Goal: Task Accomplishment & Management: Complete application form

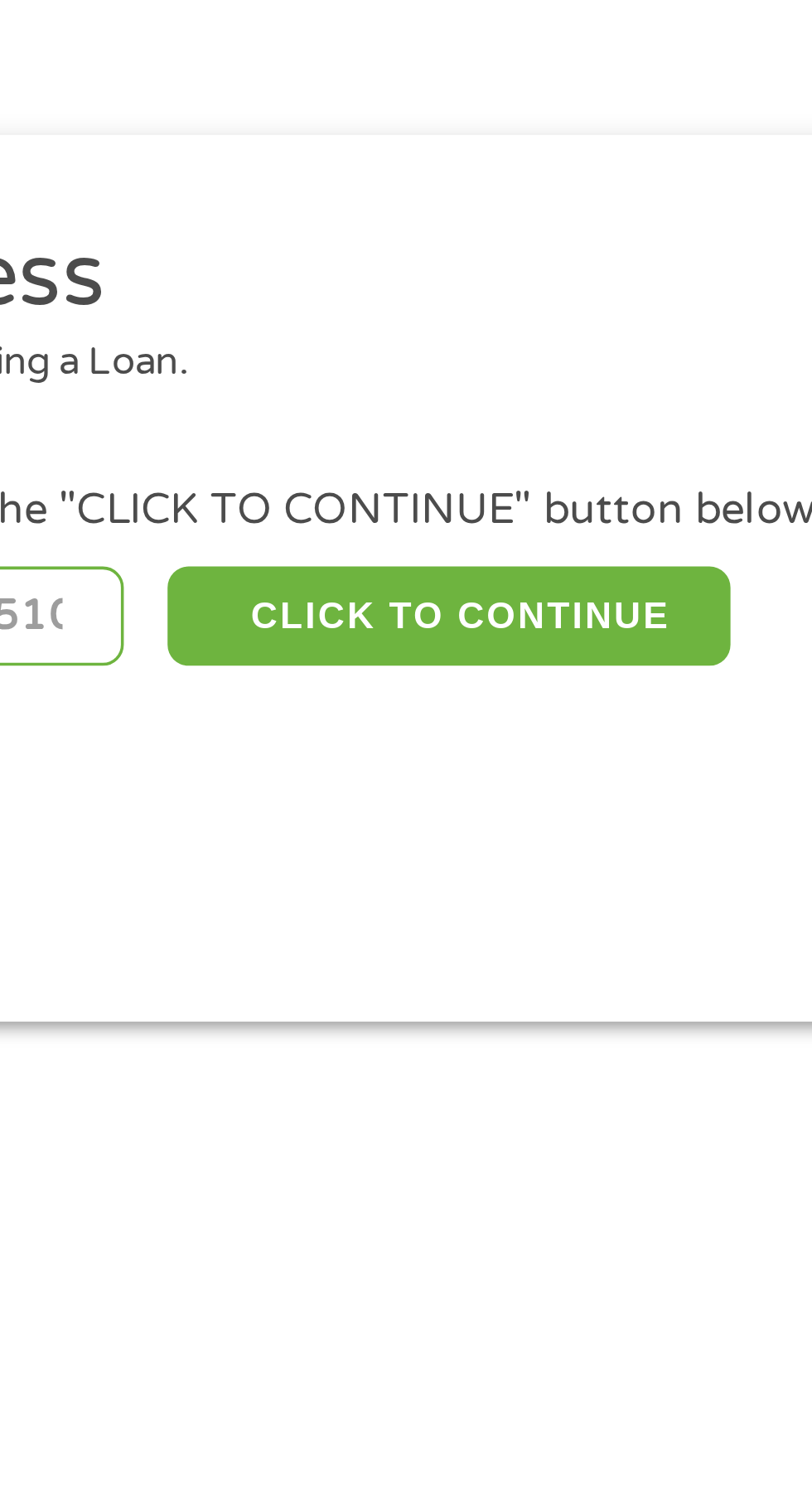
scroll to position [4, 0]
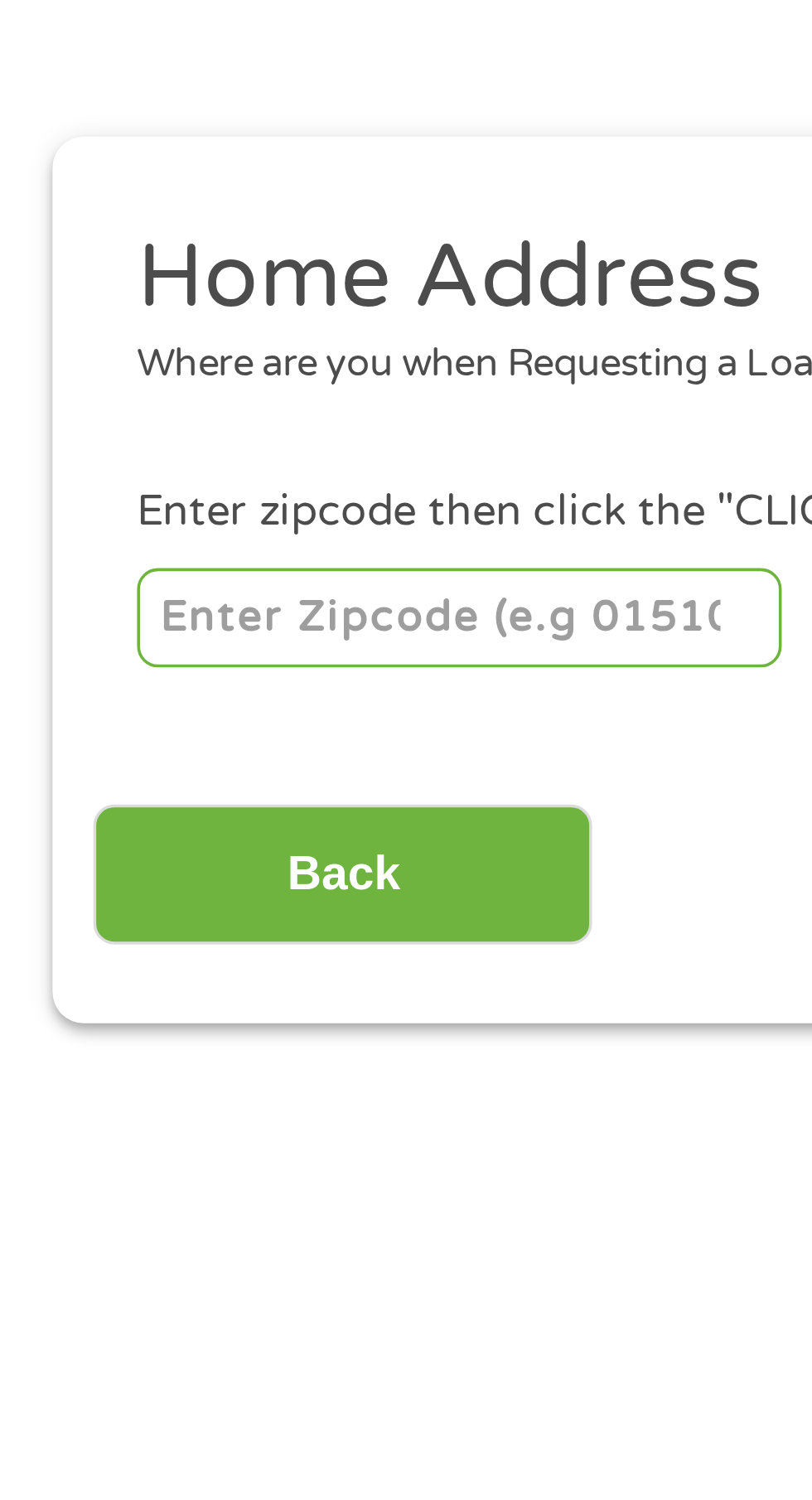
click at [70, 362] on input "number" at bounding box center [130, 362] width 184 height 28
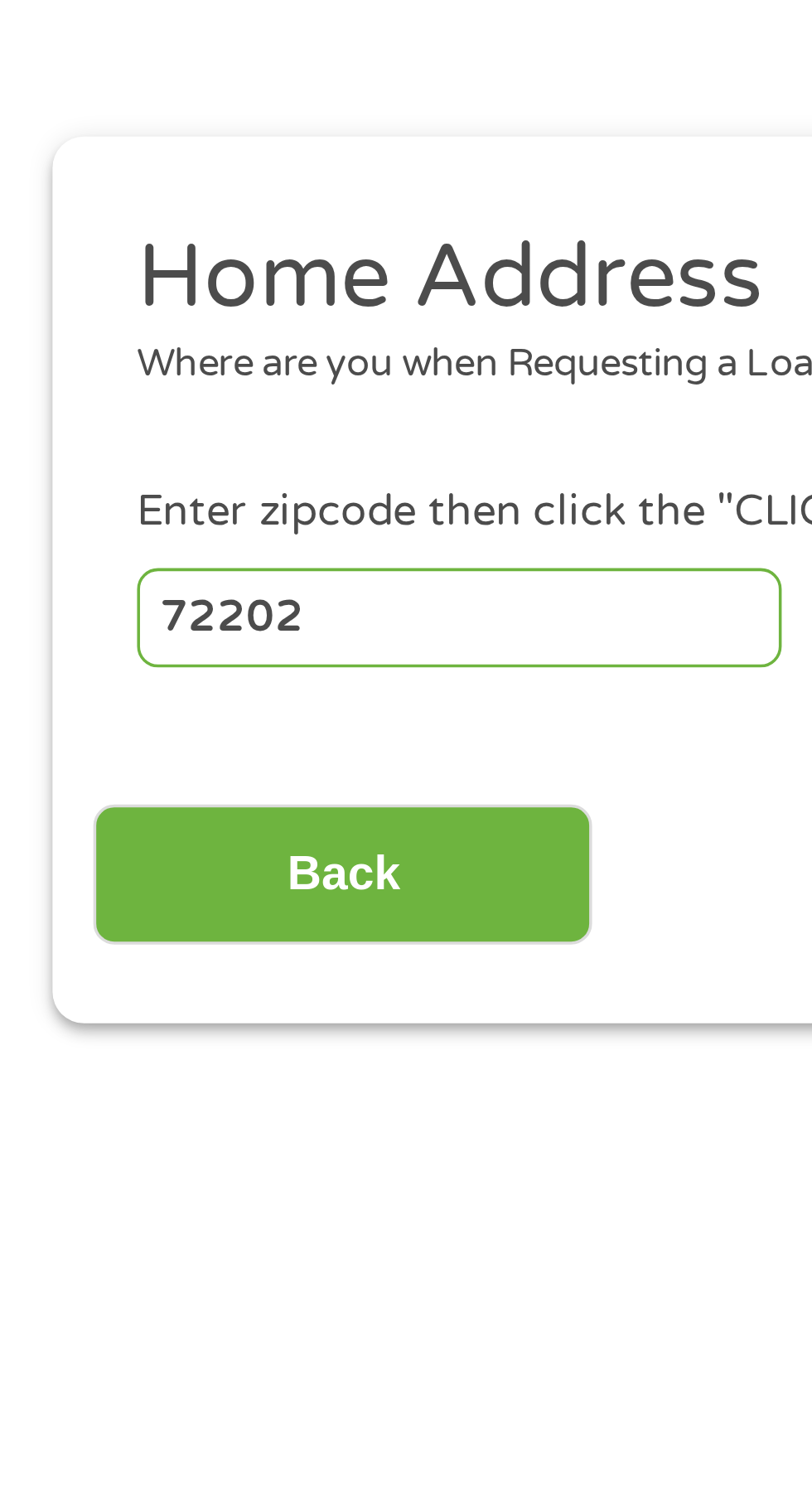
type input "72202"
click at [64, 432] on input "Back" at bounding box center [97, 436] width 142 height 40
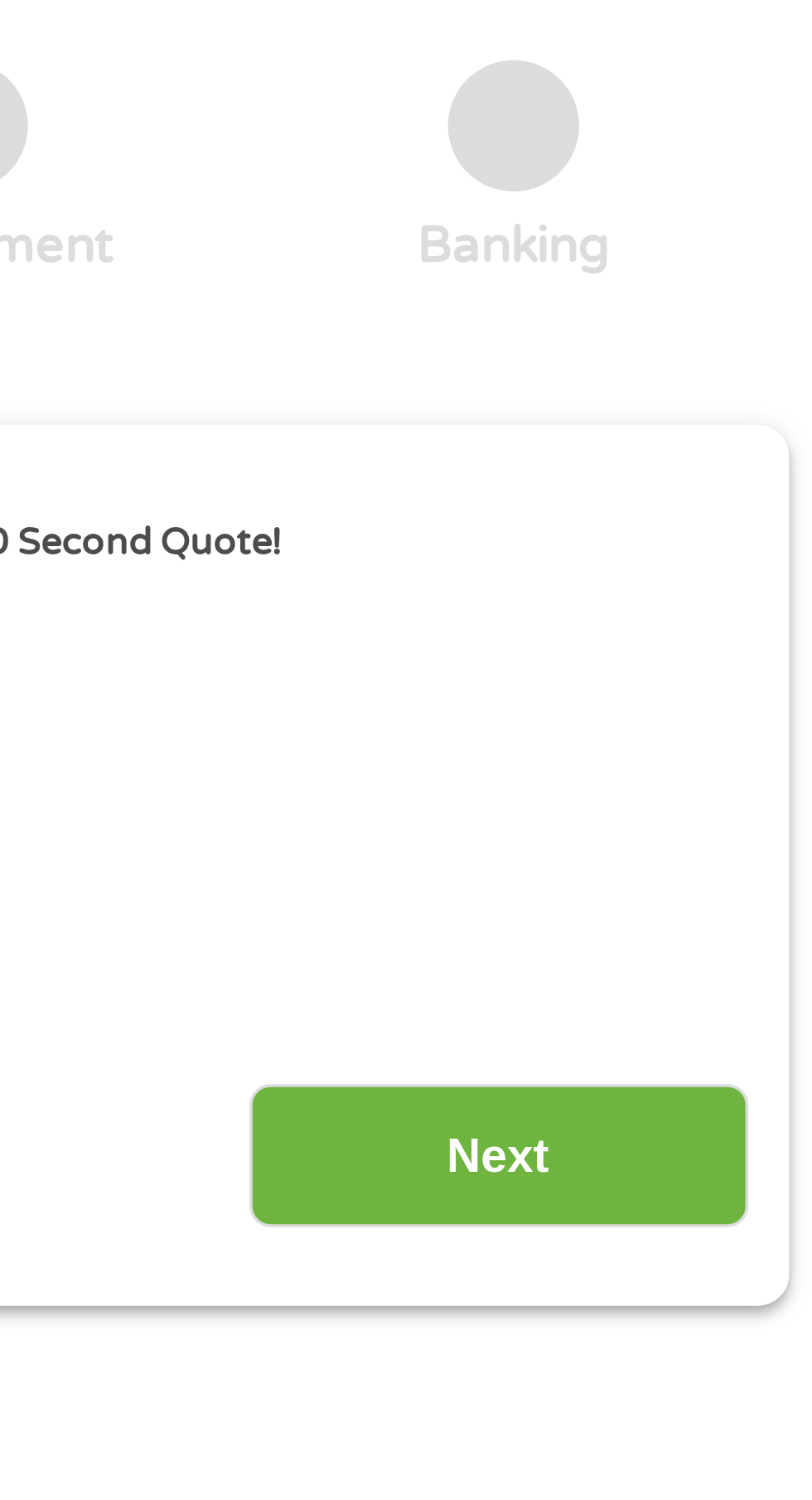
scroll to position [7, 0]
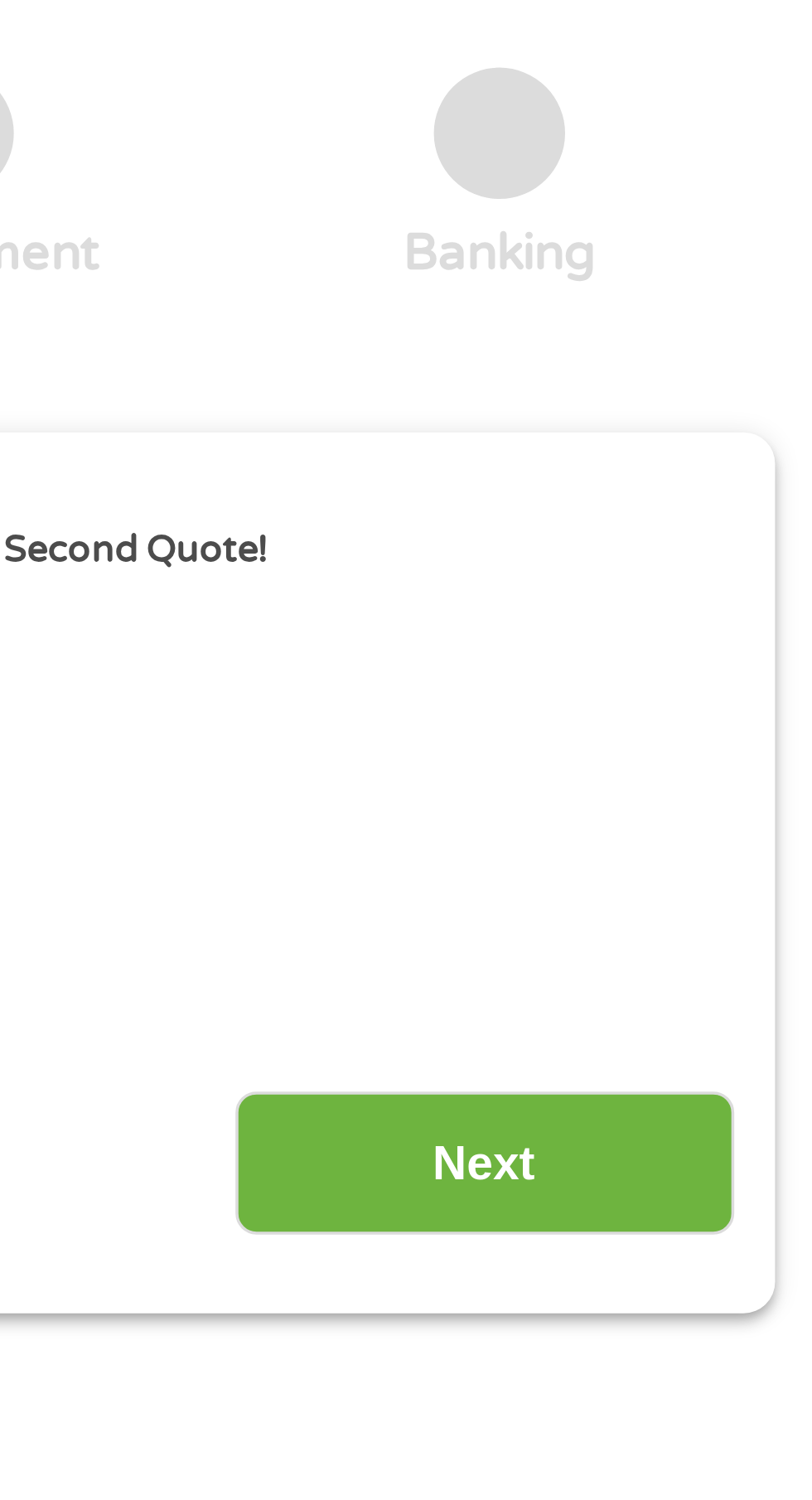
click at [737, 428] on input "Next" at bounding box center [715, 430] width 142 height 40
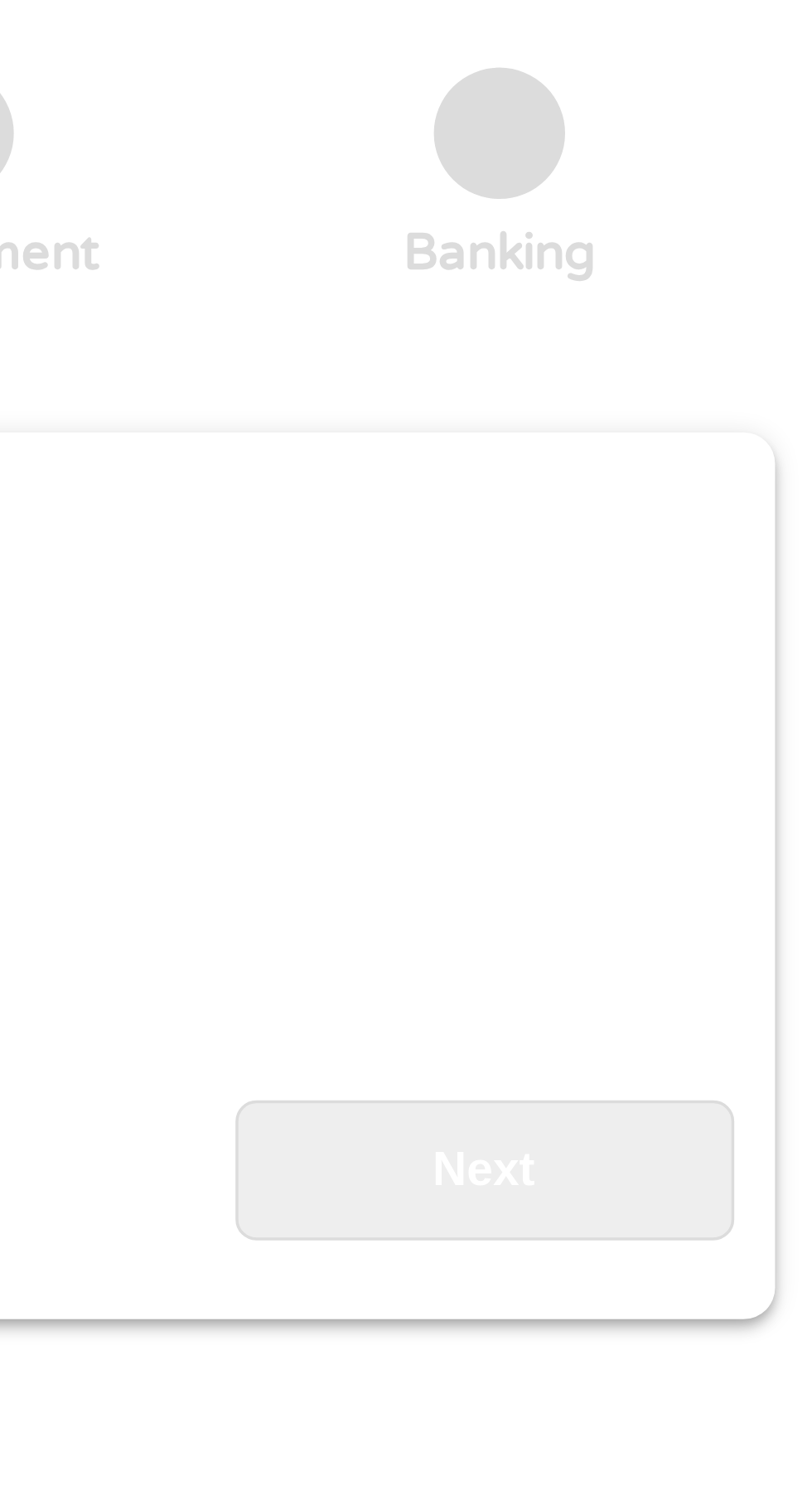
scroll to position [0, 0]
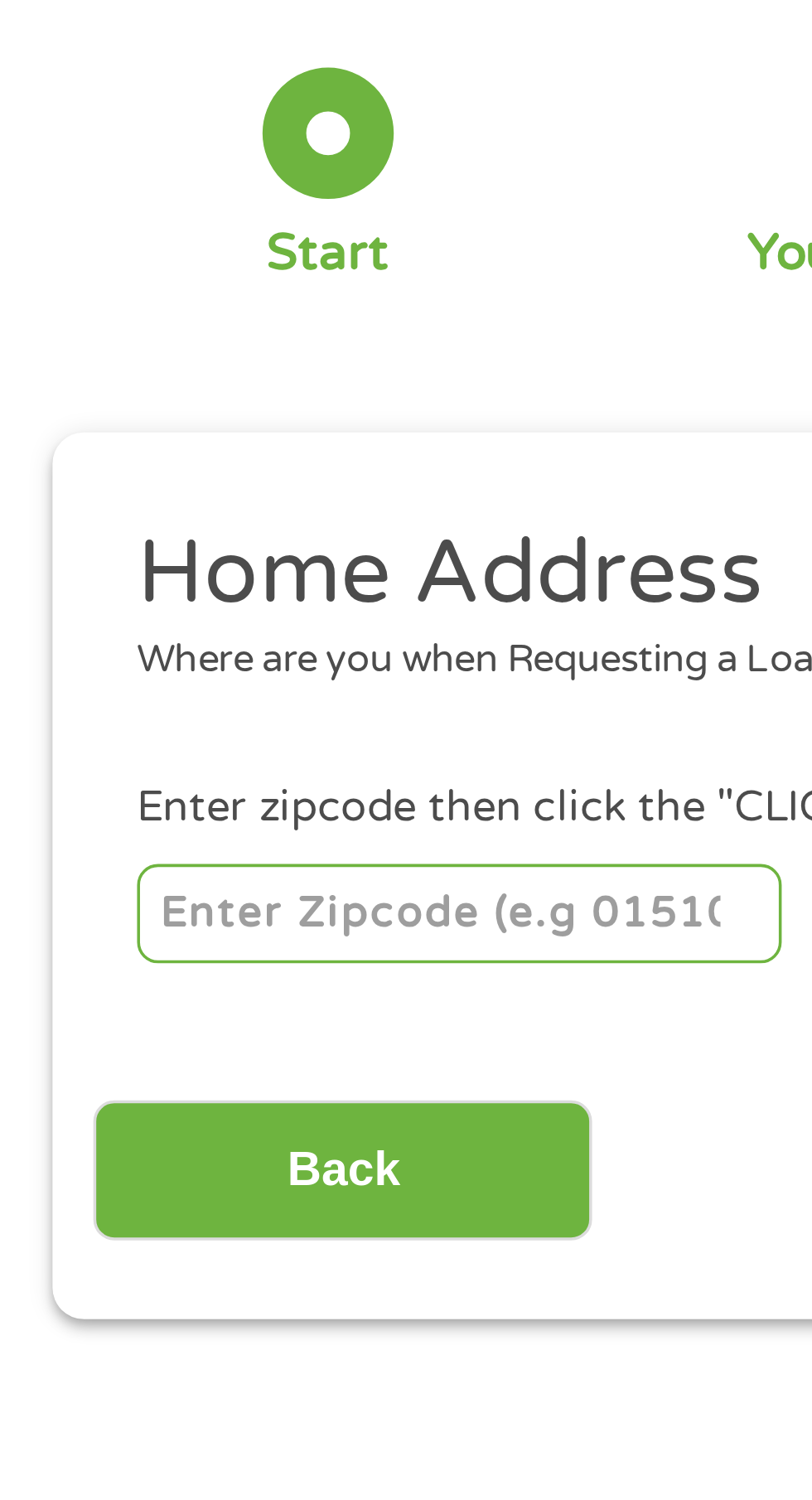
click at [145, 360] on input "number" at bounding box center [130, 359] width 184 height 28
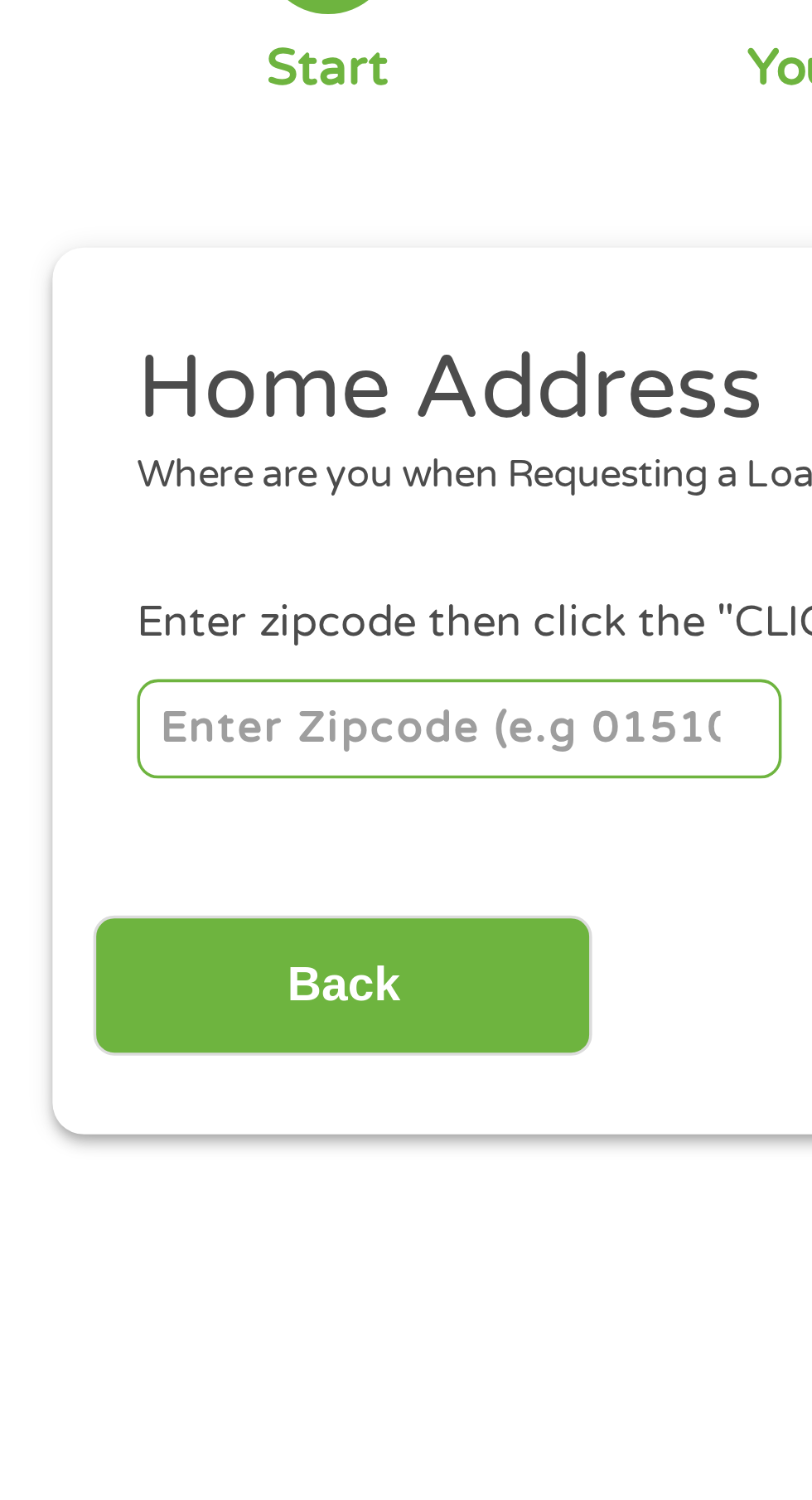
scroll to position [7, 0]
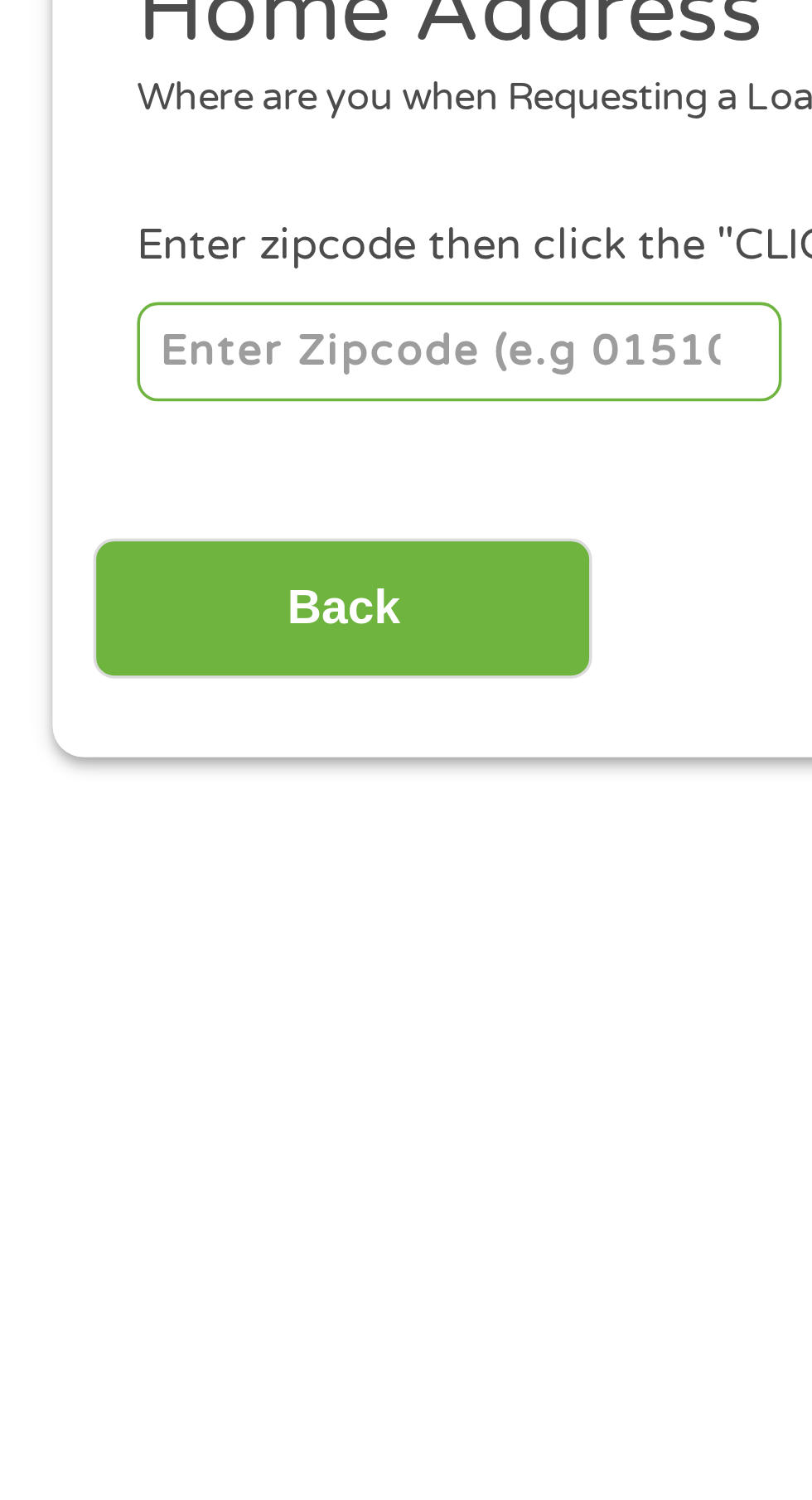
type input "72202"
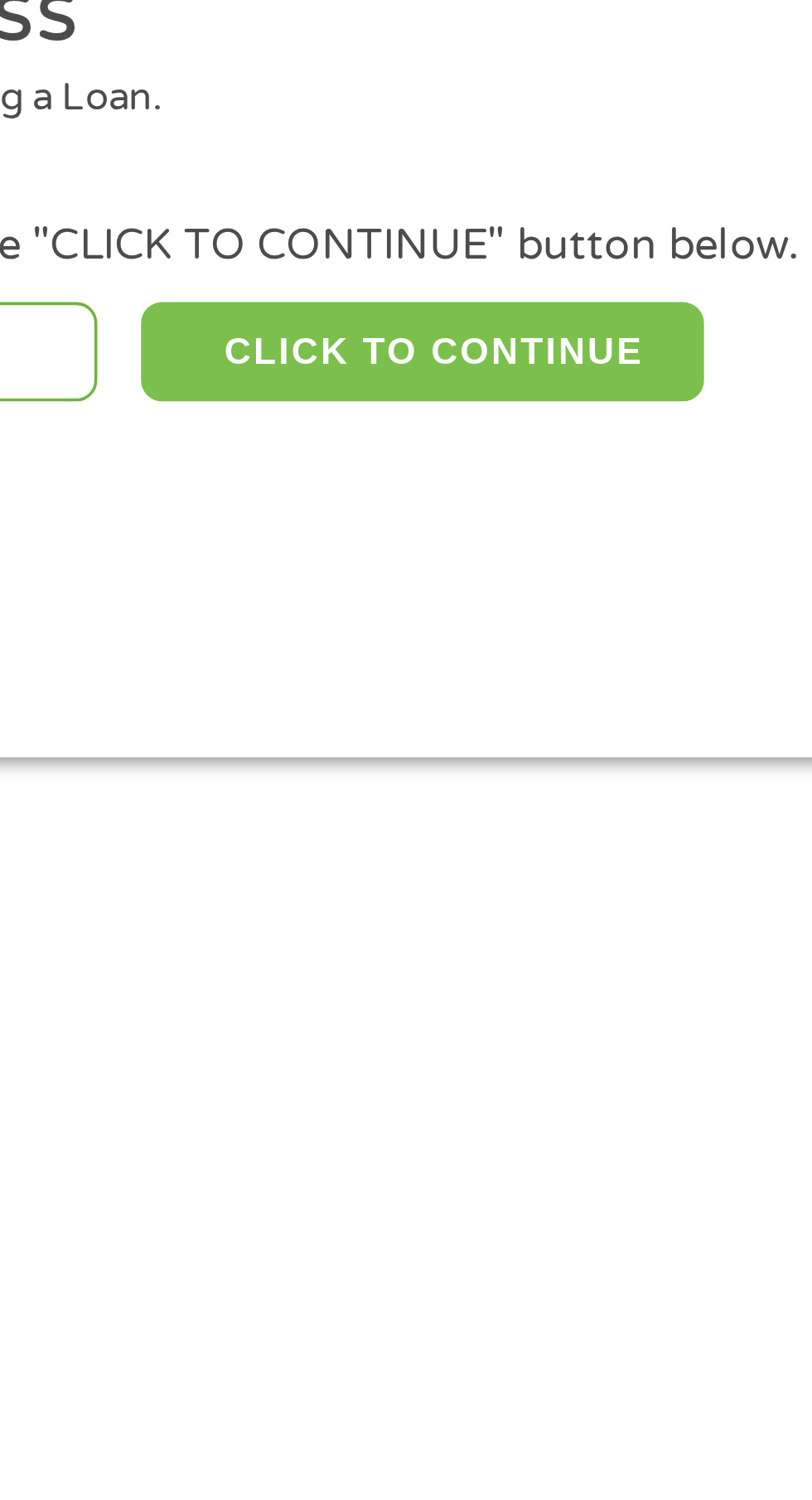
click at [327, 363] on button "CLICK TO CONTINUE" at bounding box center [315, 359] width 160 height 28
type input "72202"
type input "Little Rock"
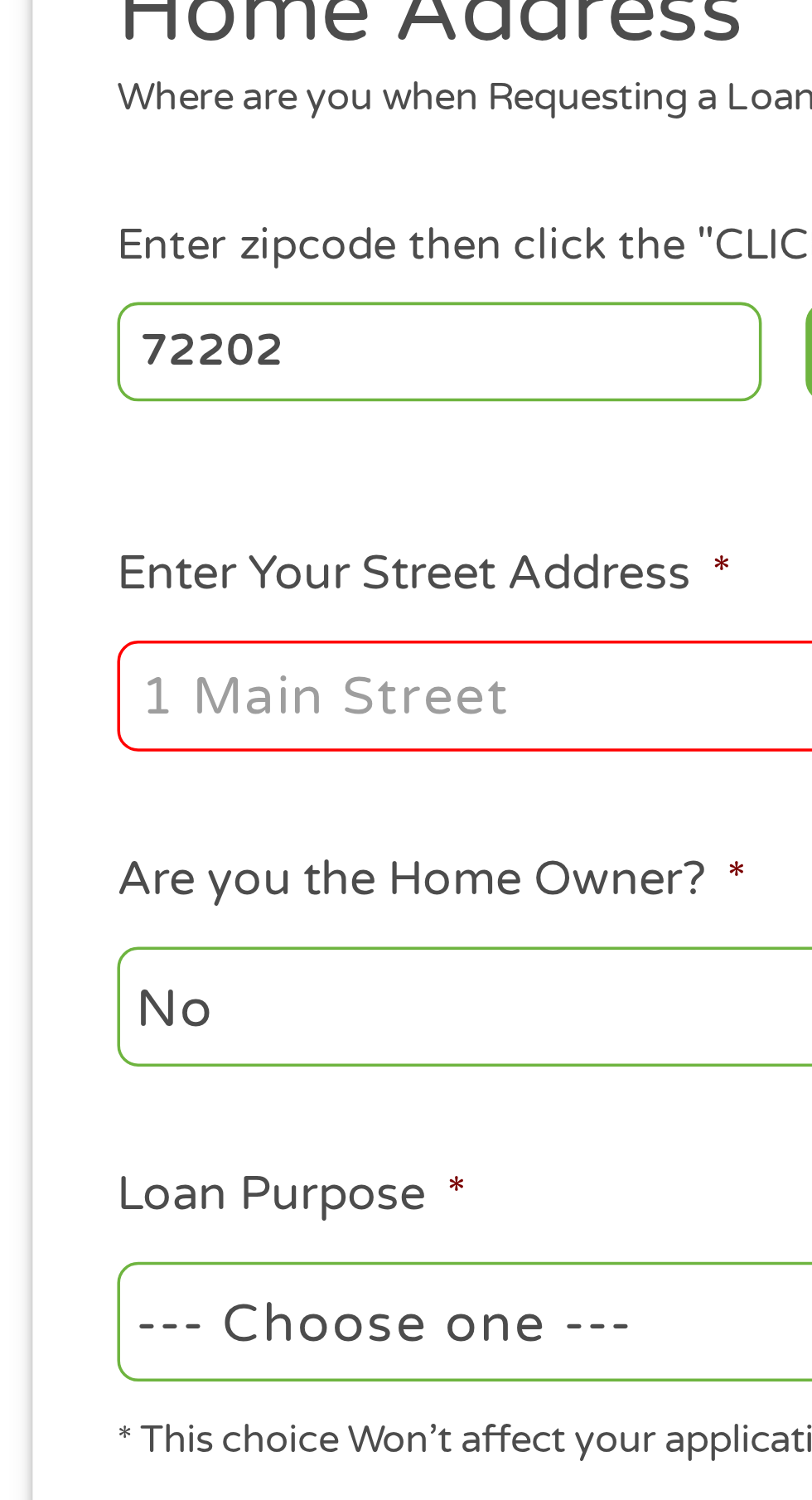
click at [164, 467] on input "Enter Your Street Address *" at bounding box center [216, 457] width 355 height 31
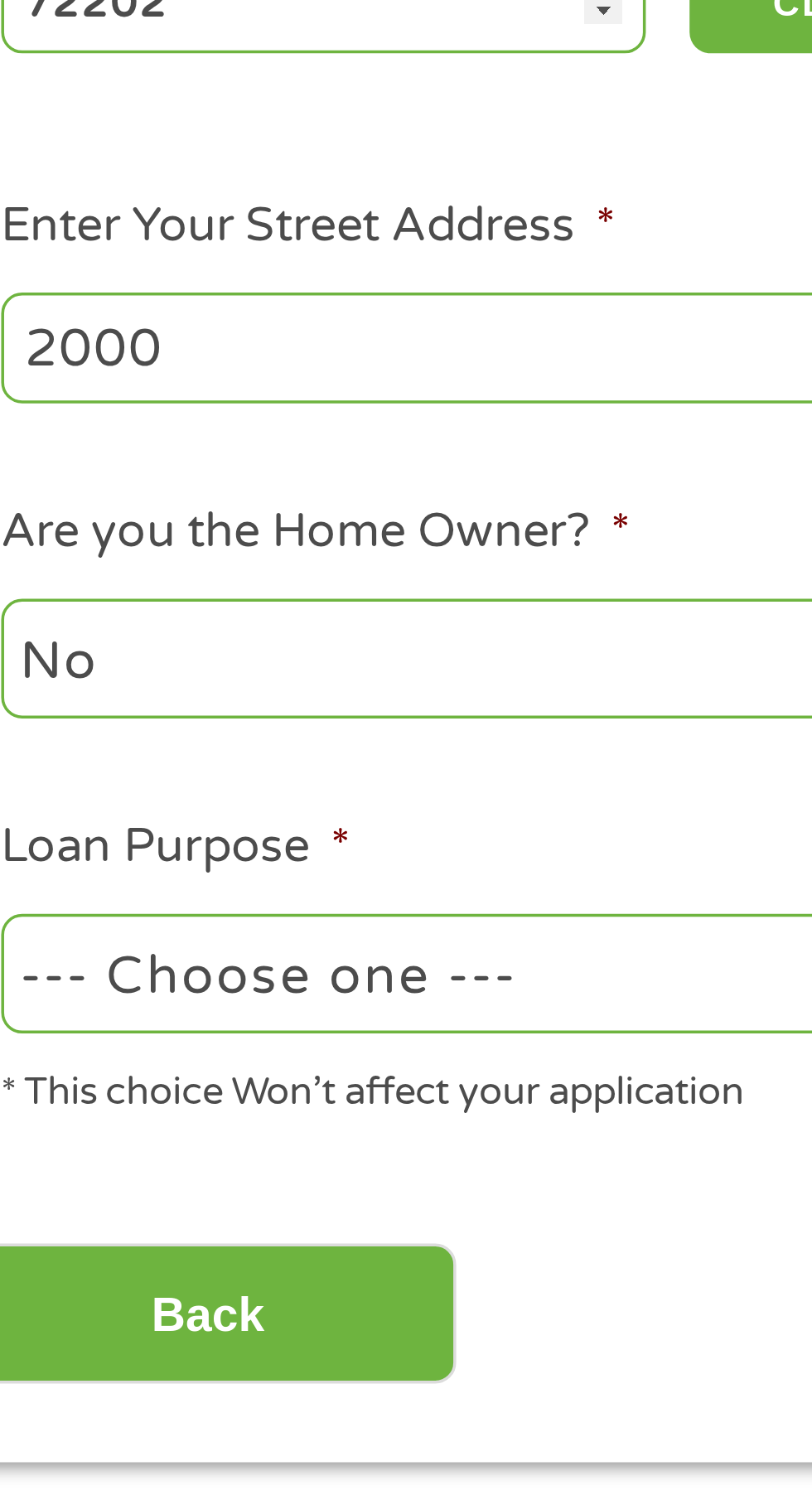
type input "2000 Magnolia Avenue Apt 466"
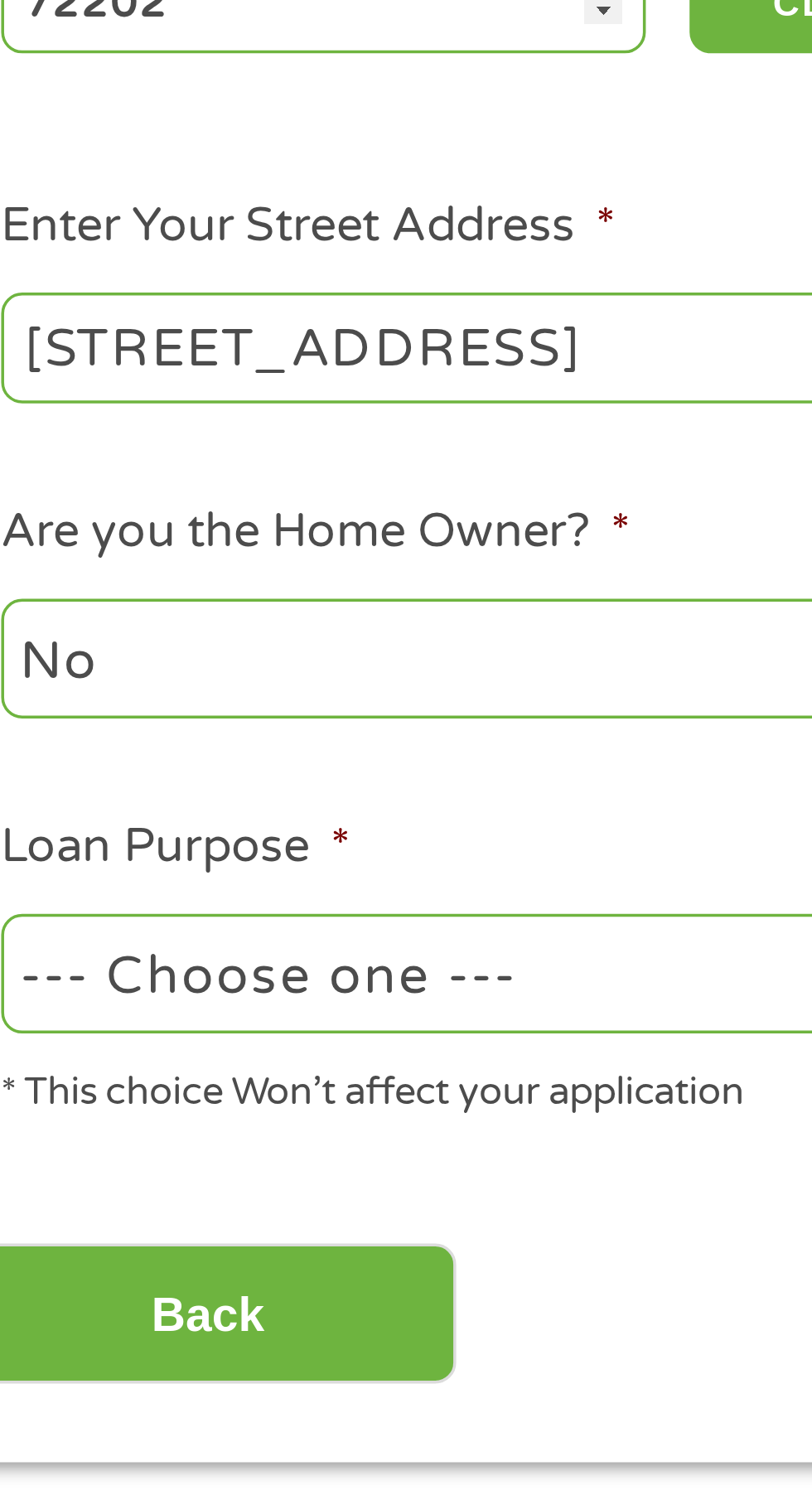
click at [81, 638] on select "--- Choose one --- Pay Bills Debt Consolidation Home Improvement Major Purchase…" at bounding box center [216, 636] width 355 height 34
select select "paybills"
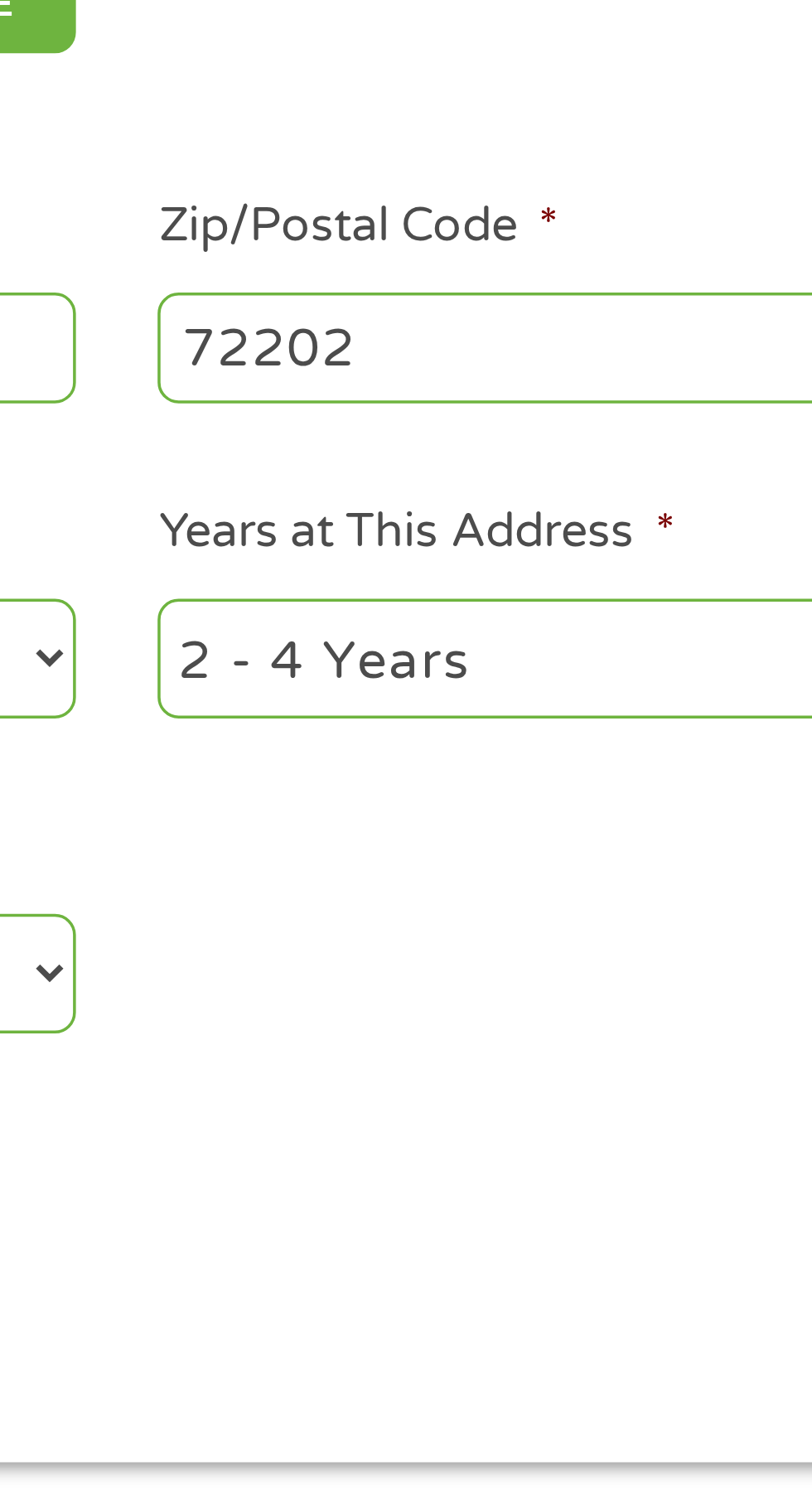
click at [545, 550] on select "1 Year or less 1 - 2 Years 2 - 4 Years Over 4 Years" at bounding box center [595, 546] width 355 height 34
select select "60months"
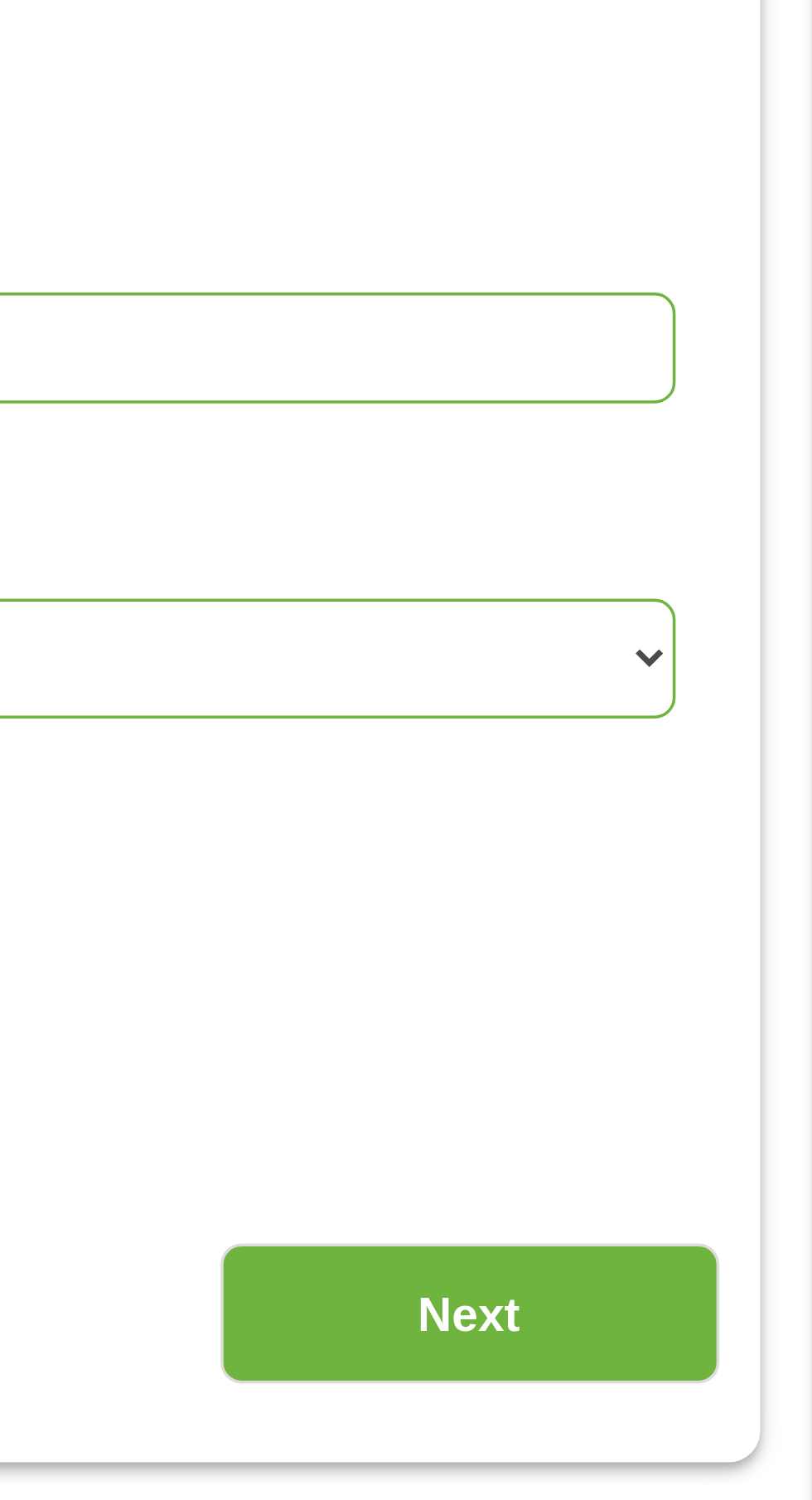
click at [727, 736] on input "Next" at bounding box center [715, 732] width 142 height 40
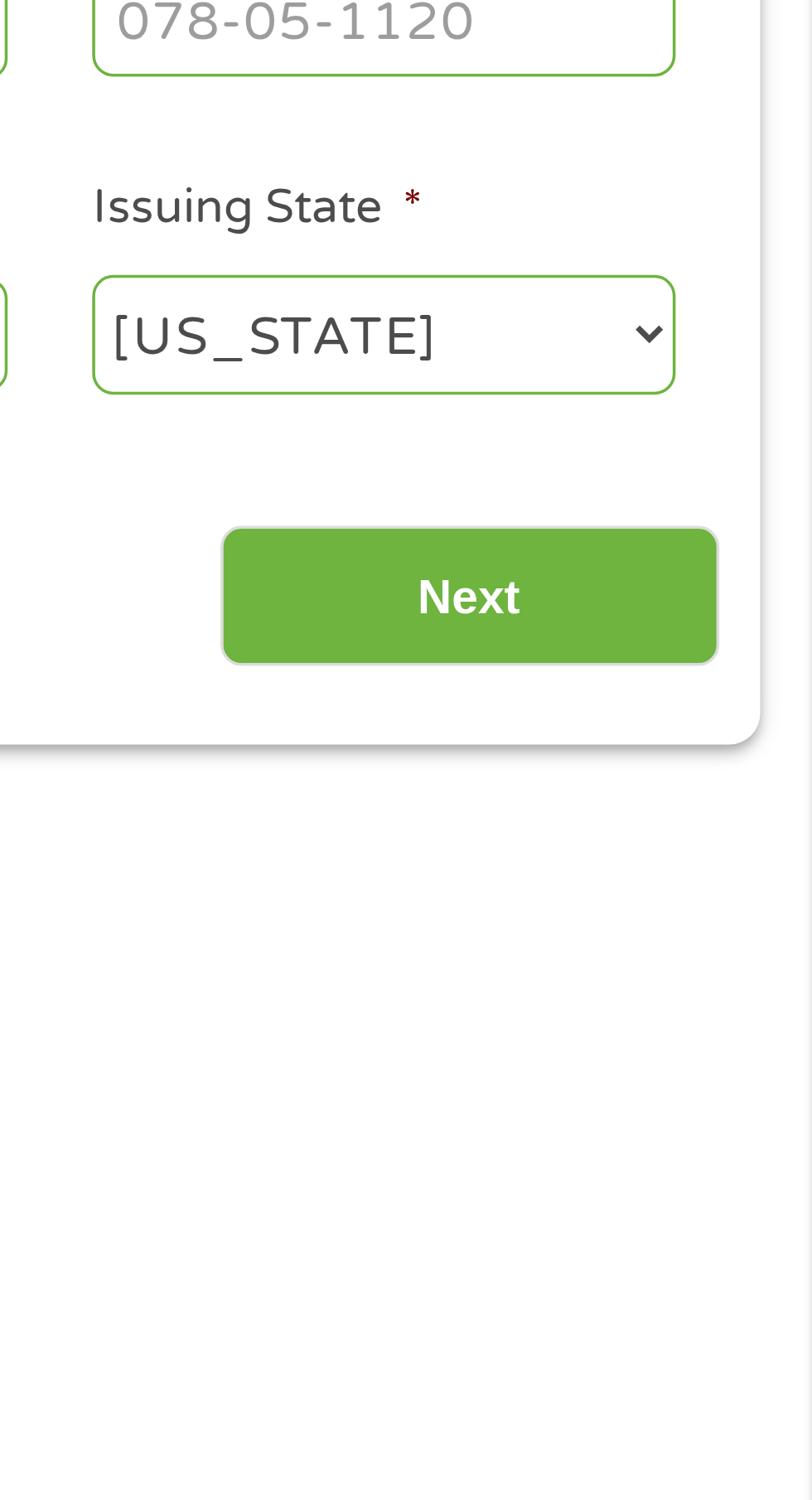
scroll to position [0, 0]
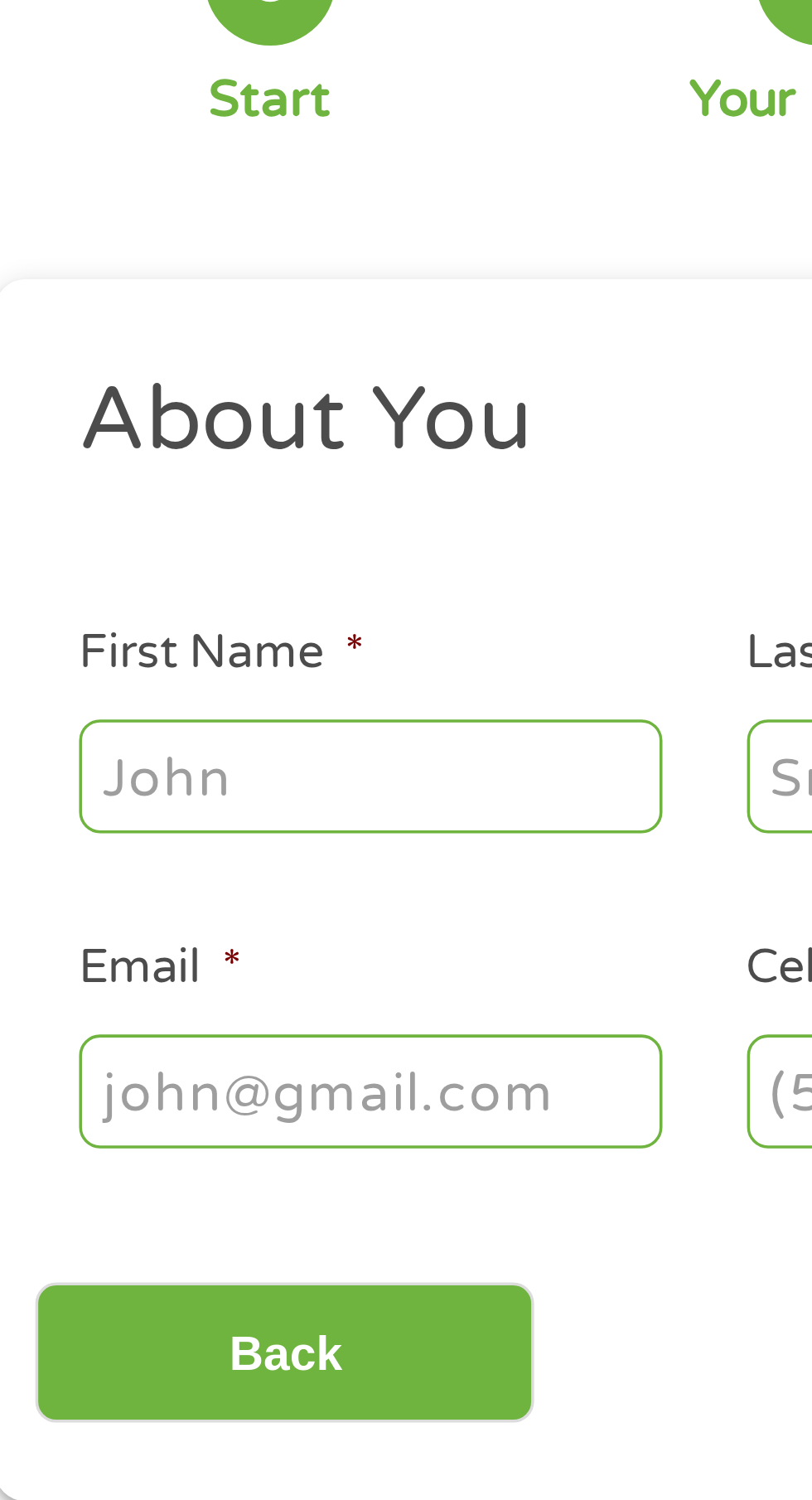
click at [143, 362] on input "First Name *" at bounding box center [121, 363] width 165 height 31
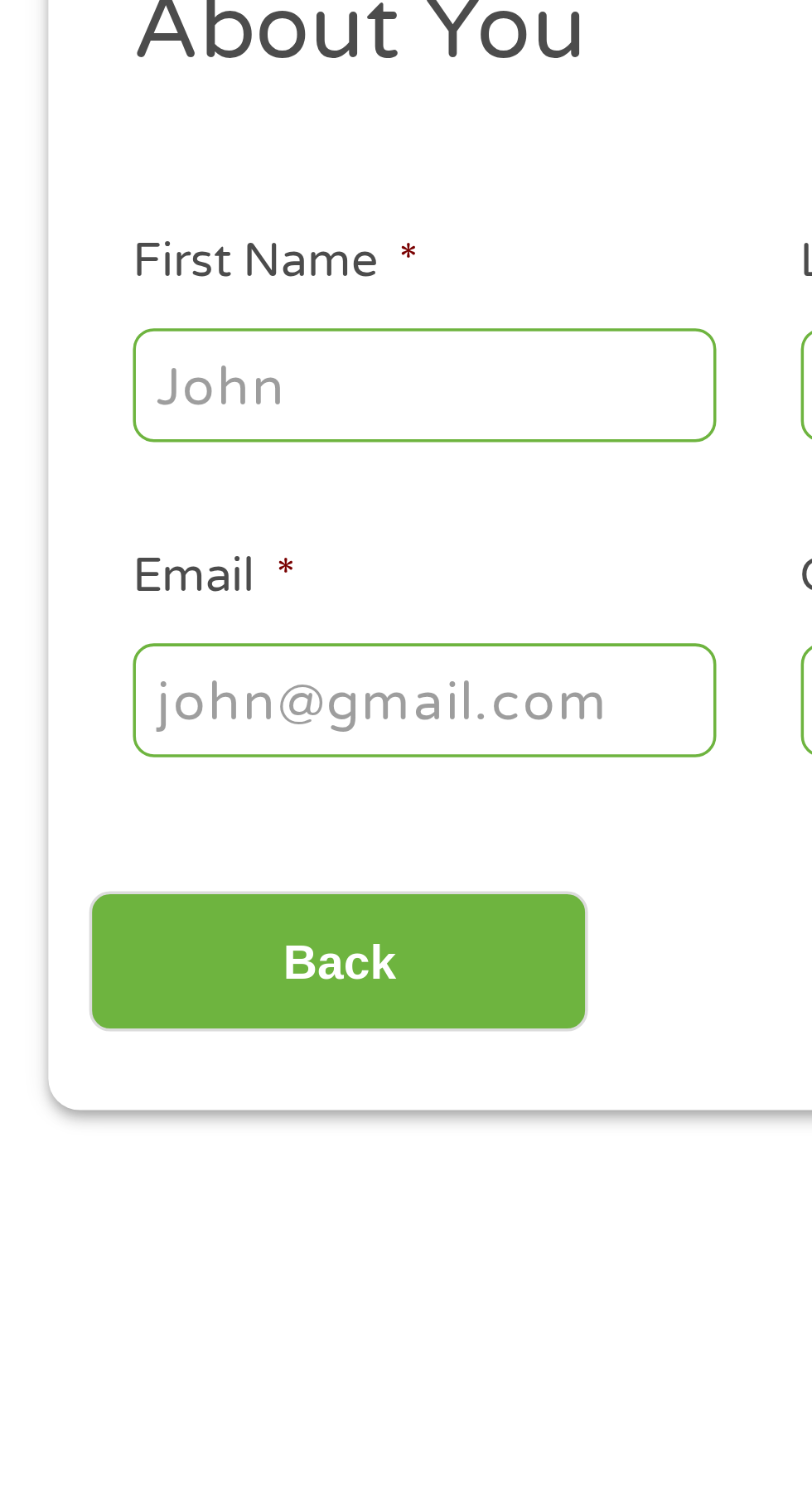
scroll to position [7, 0]
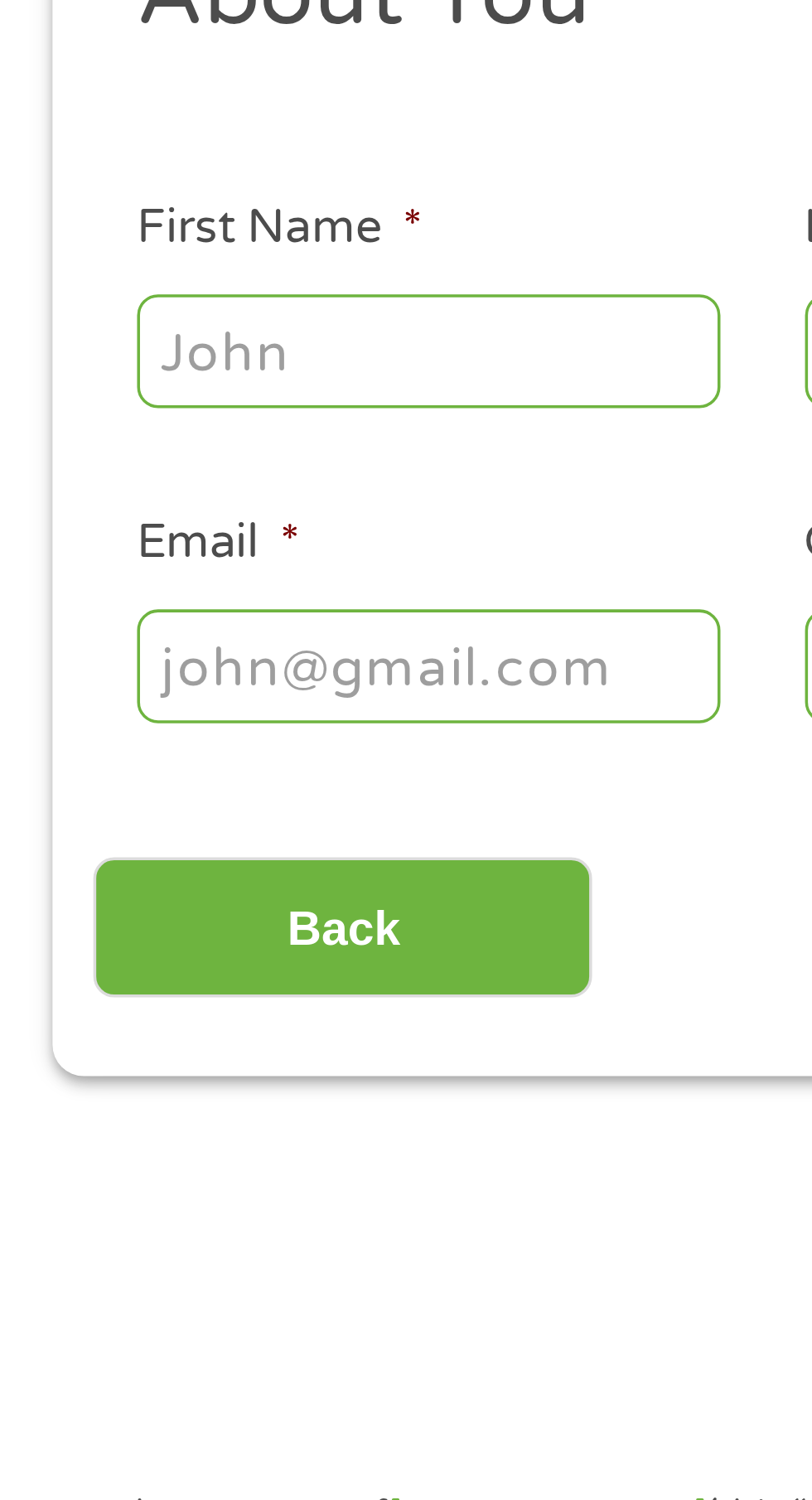
type input "Yalonda"
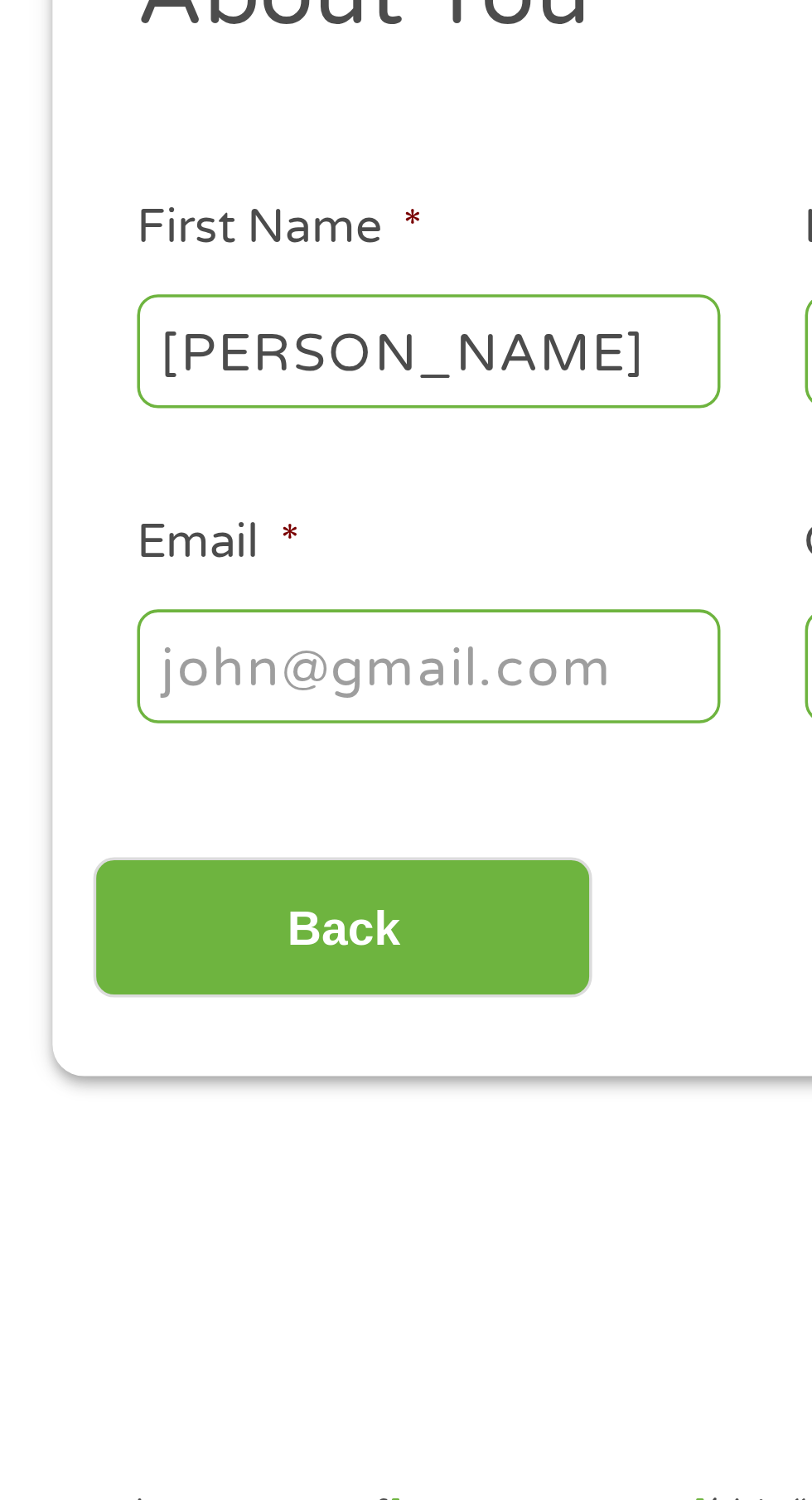
type input "Gardner"
type input "yalimichelle@gmail.com"
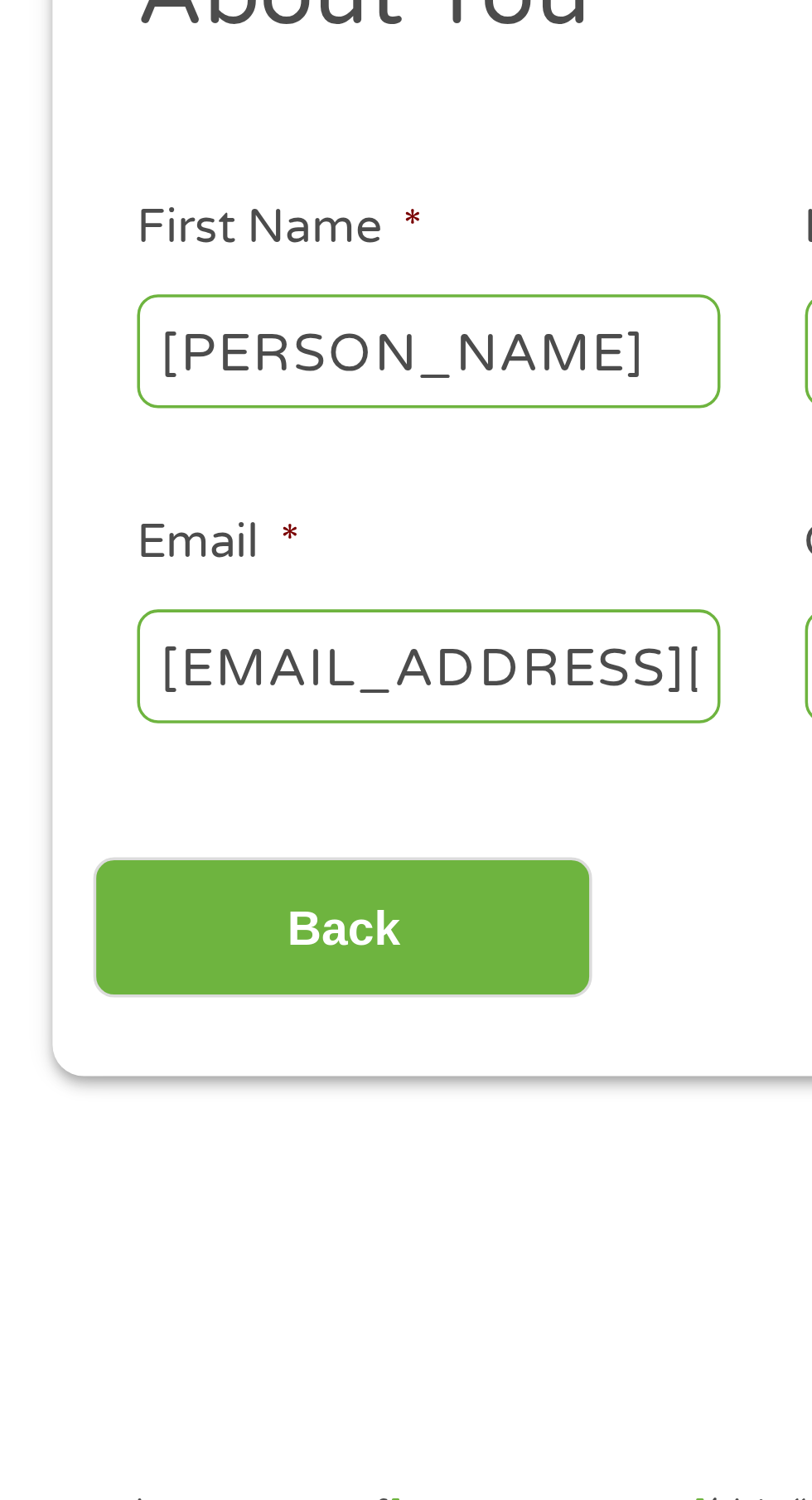
type input "(501) 295-9642"
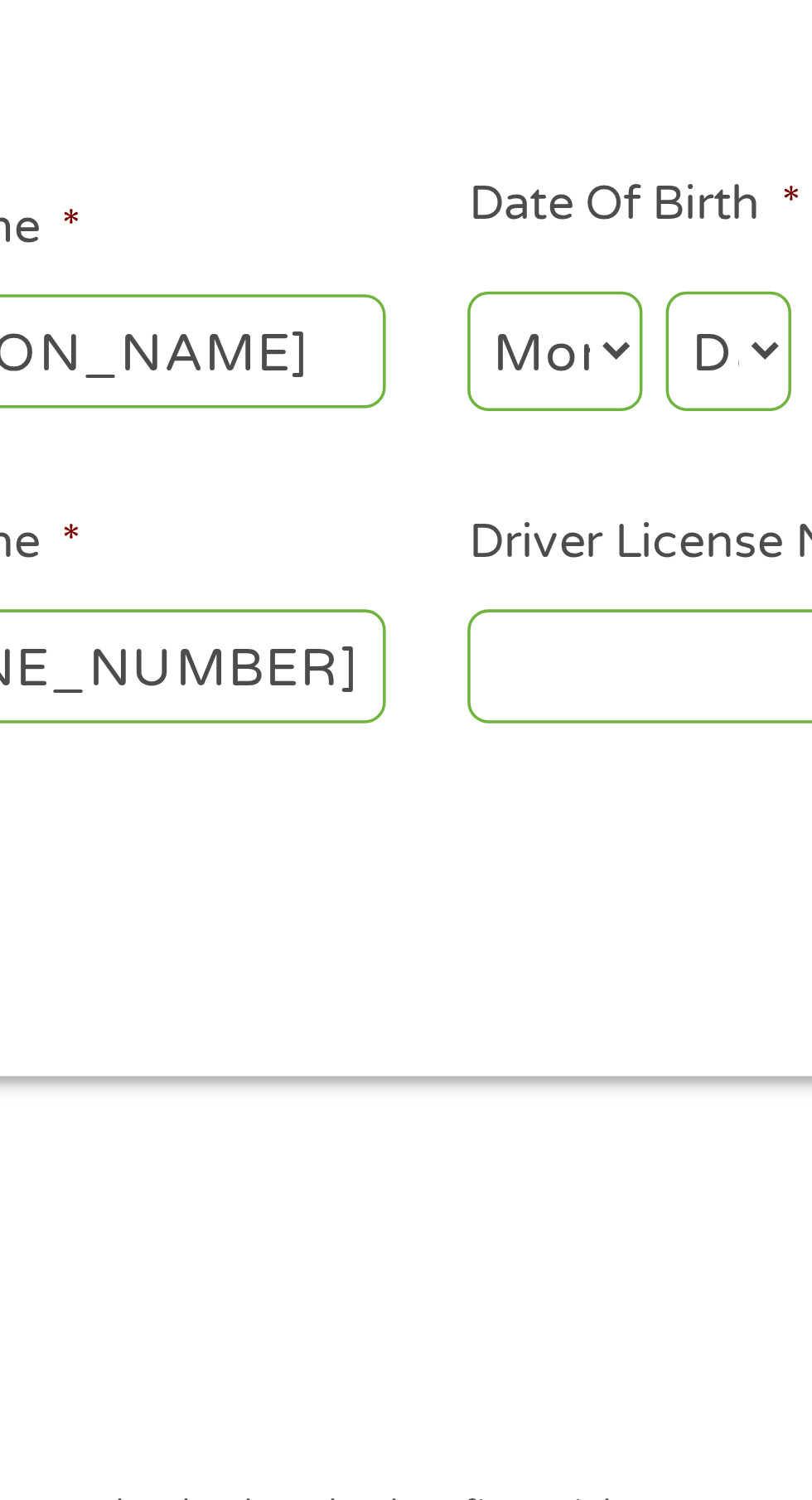
click at [473, 460] on input "Driver License Number *" at bounding box center [501, 453] width 165 height 31
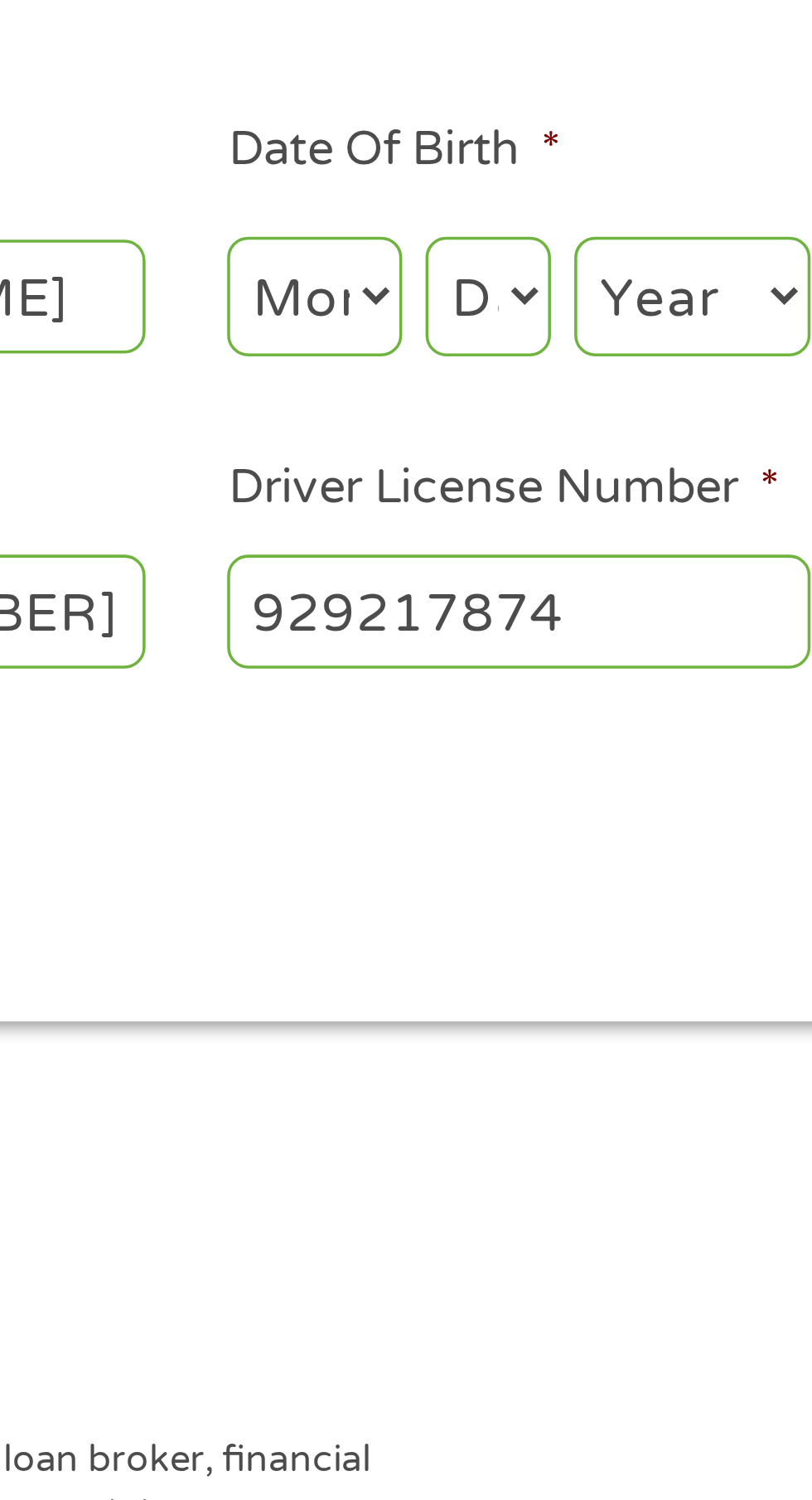
type input "929217874"
click at [451, 365] on select "Month 1 2 3 4 5 6 7 8 9 10 11 12" at bounding box center [442, 364] width 49 height 34
select select "8"
click at [488, 363] on select "Day 1 2 3 4 5 6 7 8 9 10 11 12 13 14 15 16 17 18 19 20 21 22 23 24 25 26 27 28 …" at bounding box center [492, 364] width 36 height 34
select select "10"
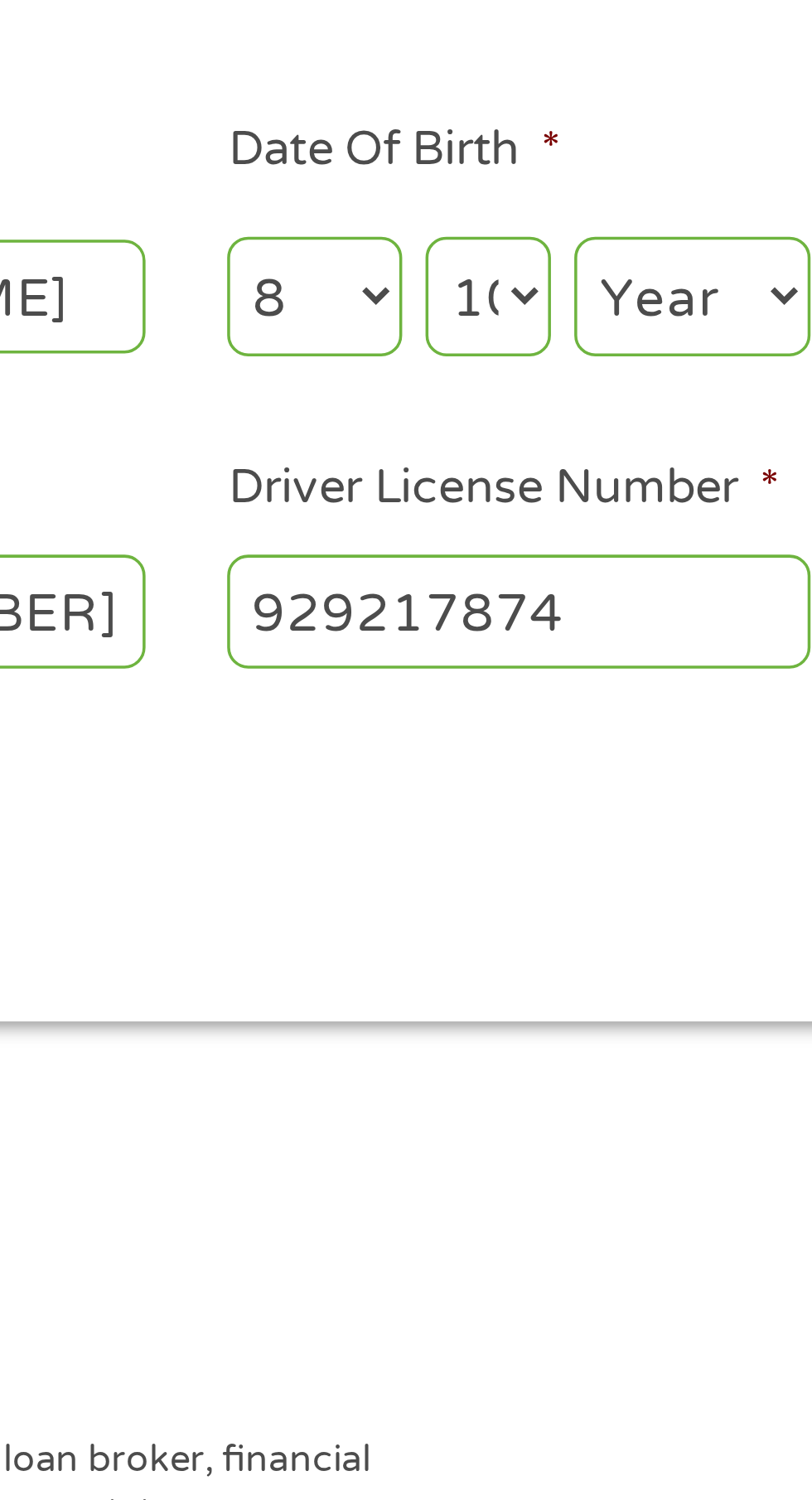
click at [563, 372] on select "Year 2007 2006 2005 2004 2003 2002 2001 2000 1999 1998 1997 1996 1995 1994 1993…" at bounding box center [549, 364] width 67 height 34
select select "1976"
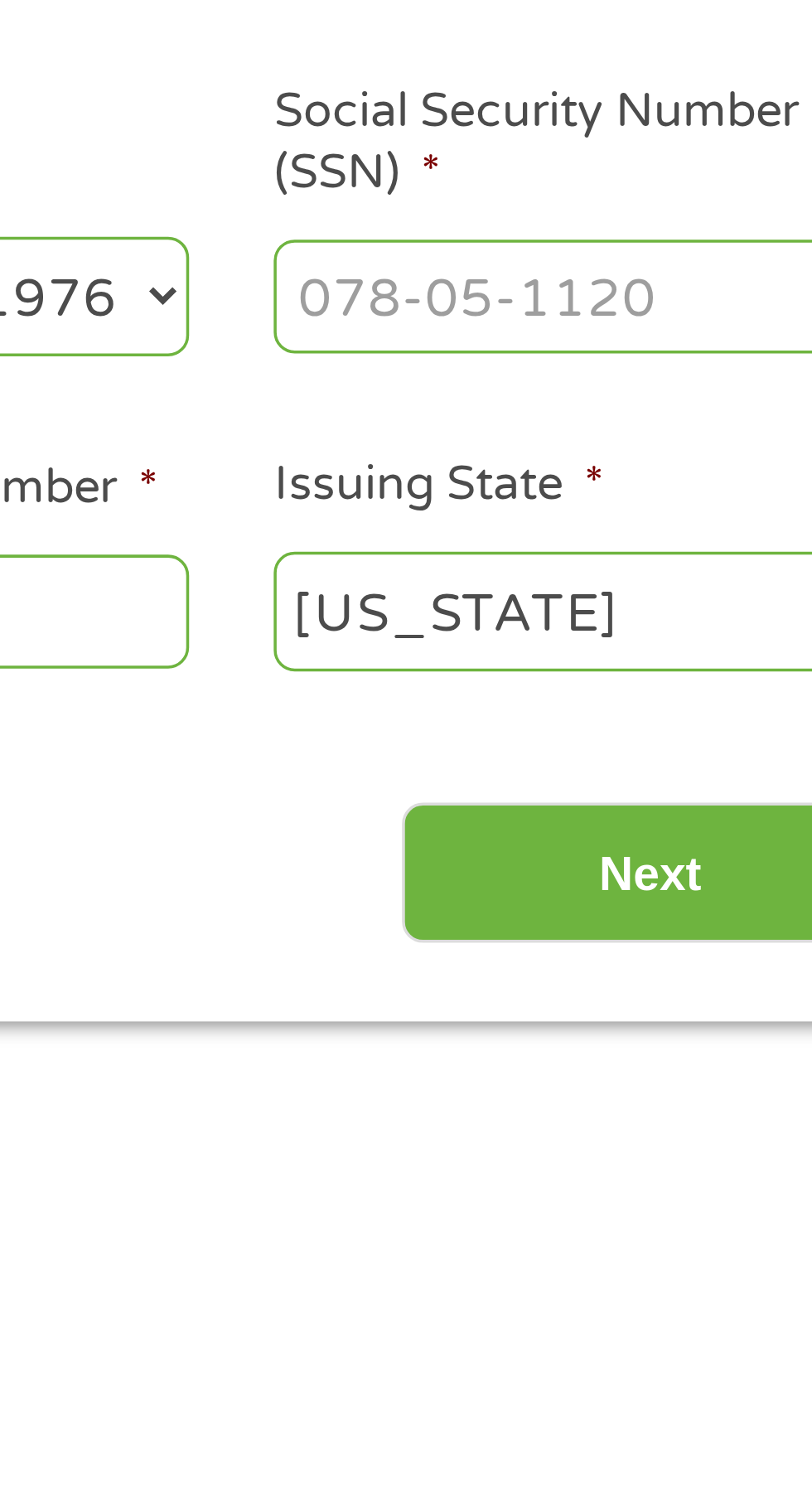
click at [685, 371] on input "Social Security Number (SSN) *" at bounding box center [691, 363] width 165 height 31
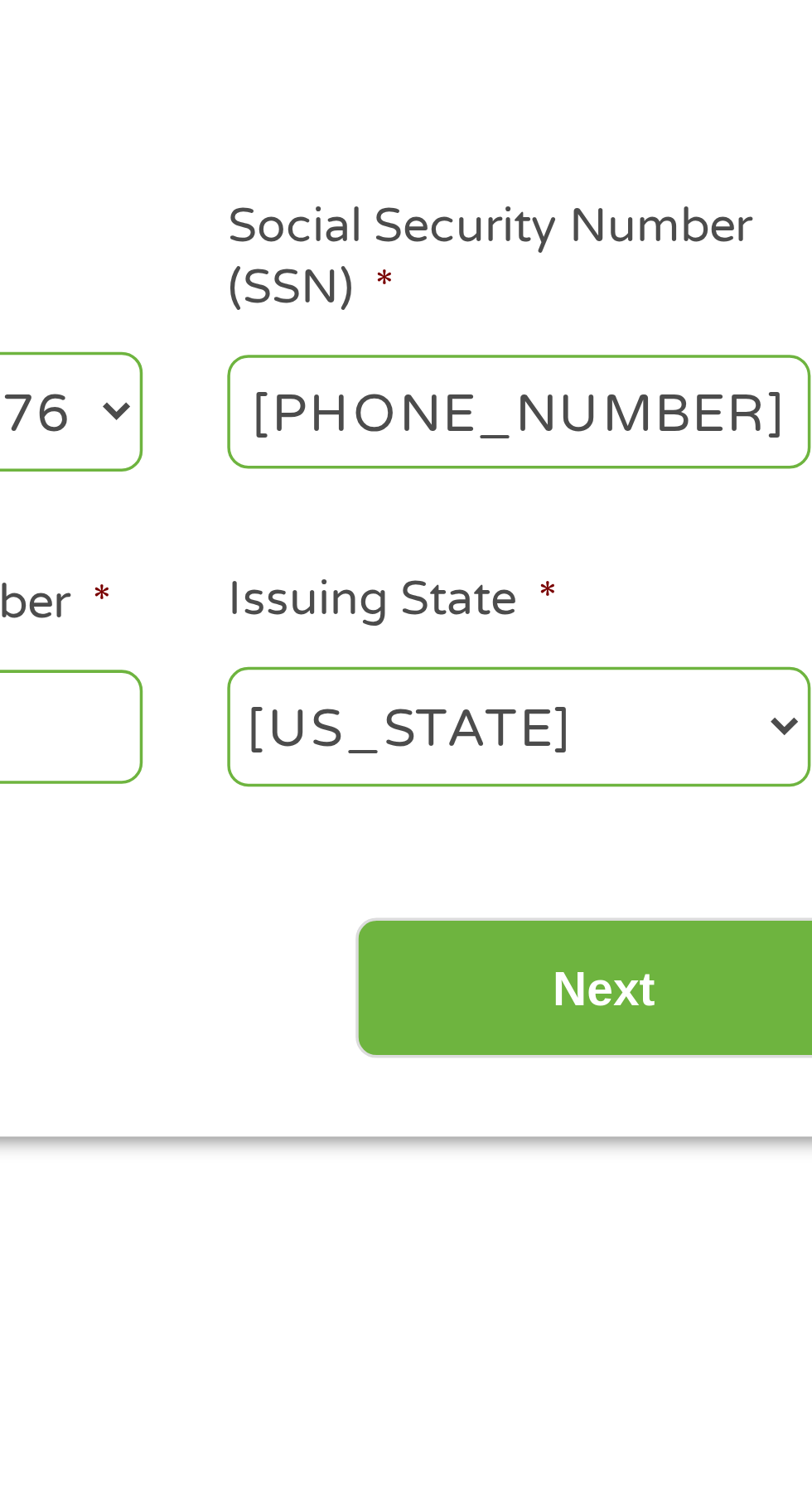
type input "496-78-4902"
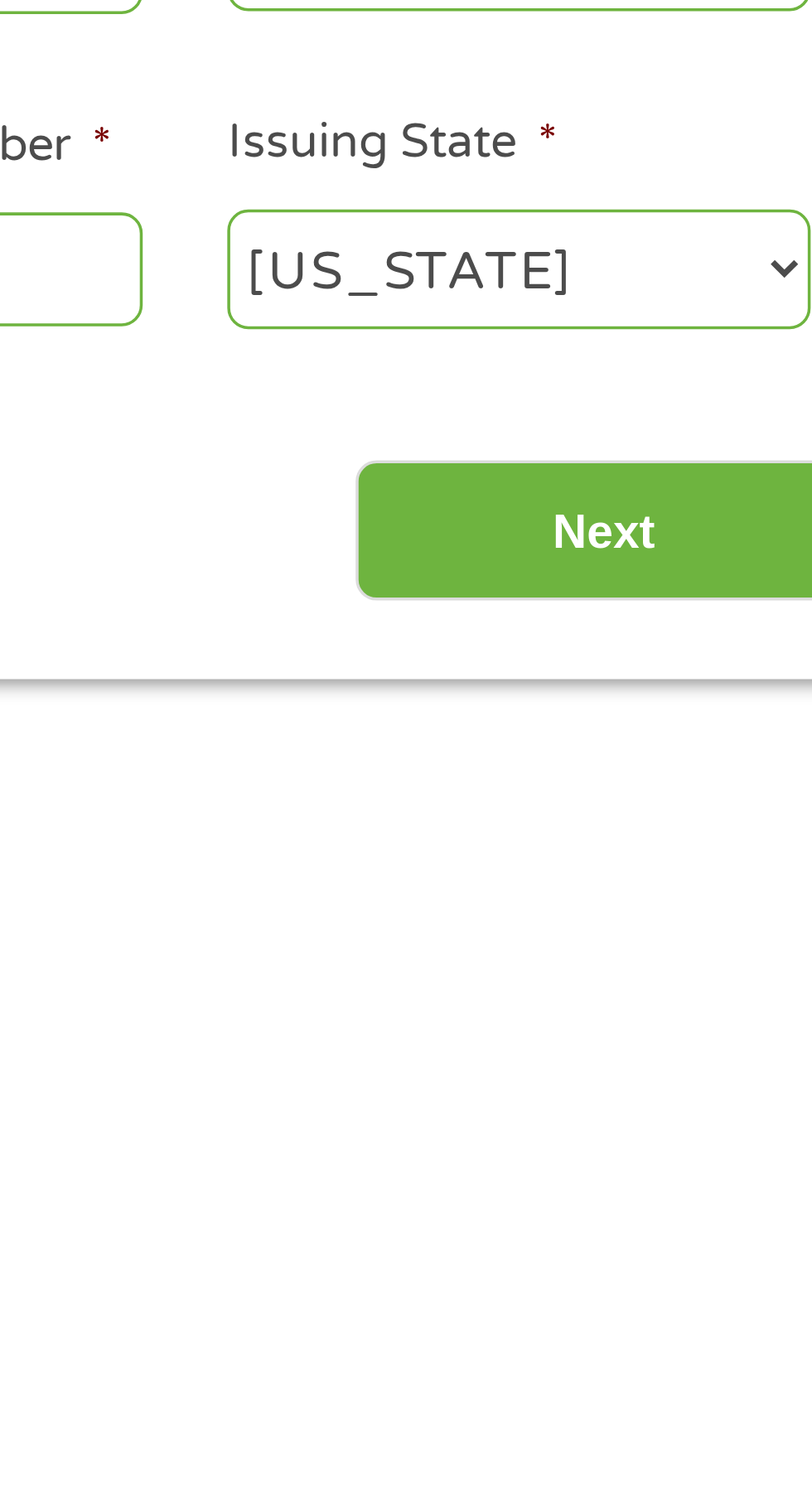
click at [727, 531] on input "Next" at bounding box center [715, 528] width 142 height 40
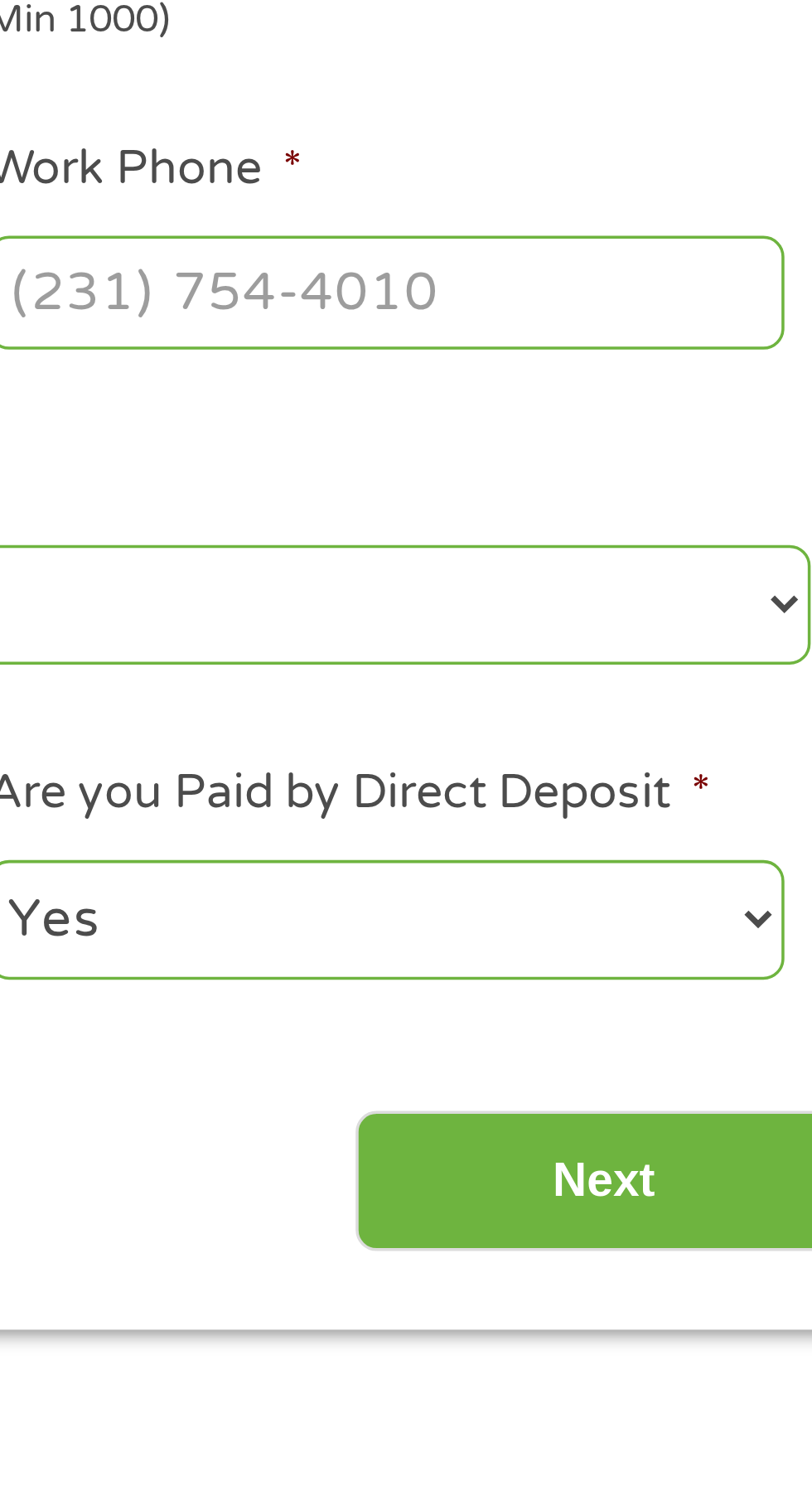
scroll to position [0, 0]
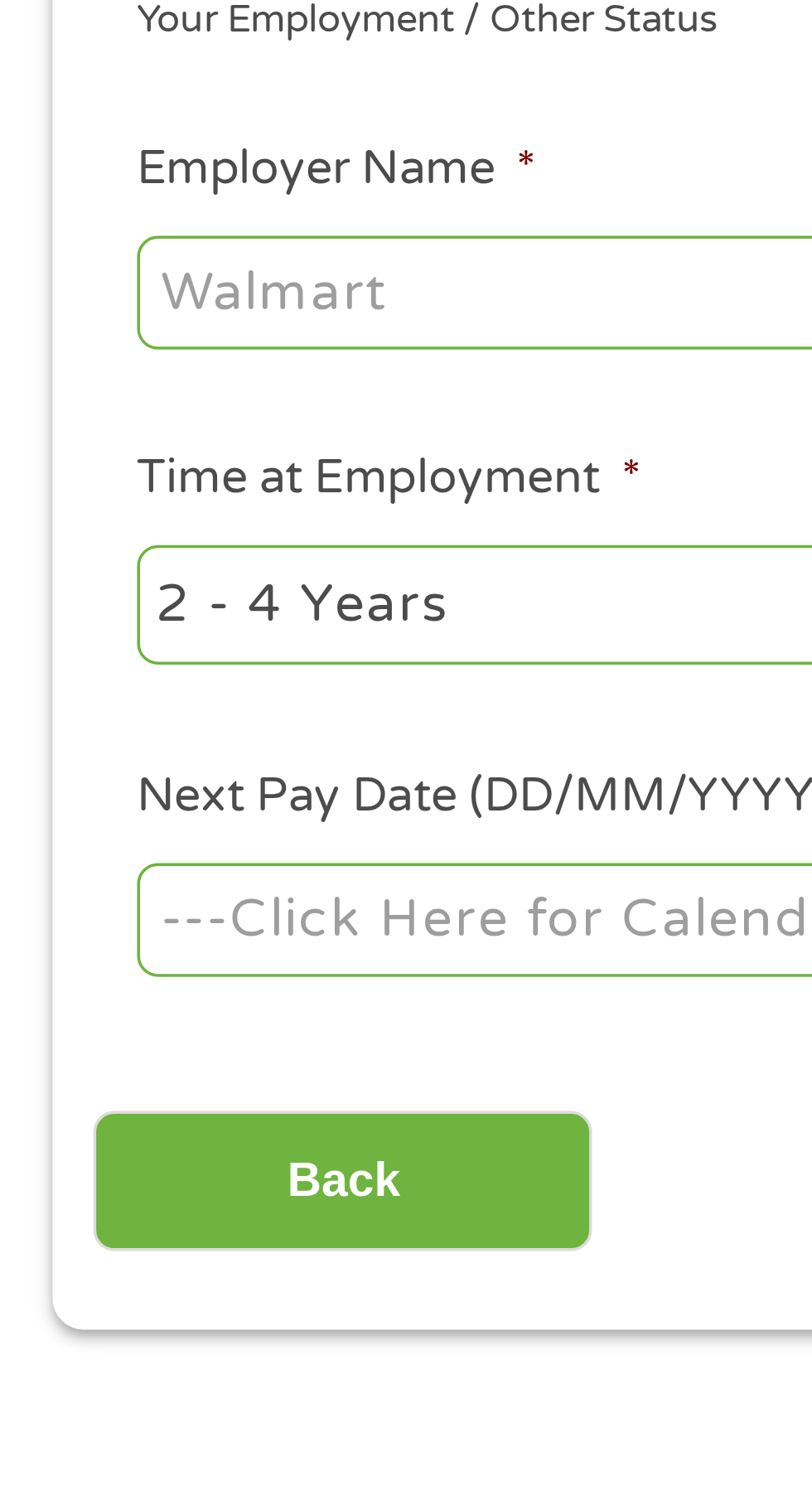
click at [62, 464] on input "Employer Name *" at bounding box center [152, 460] width 227 height 31
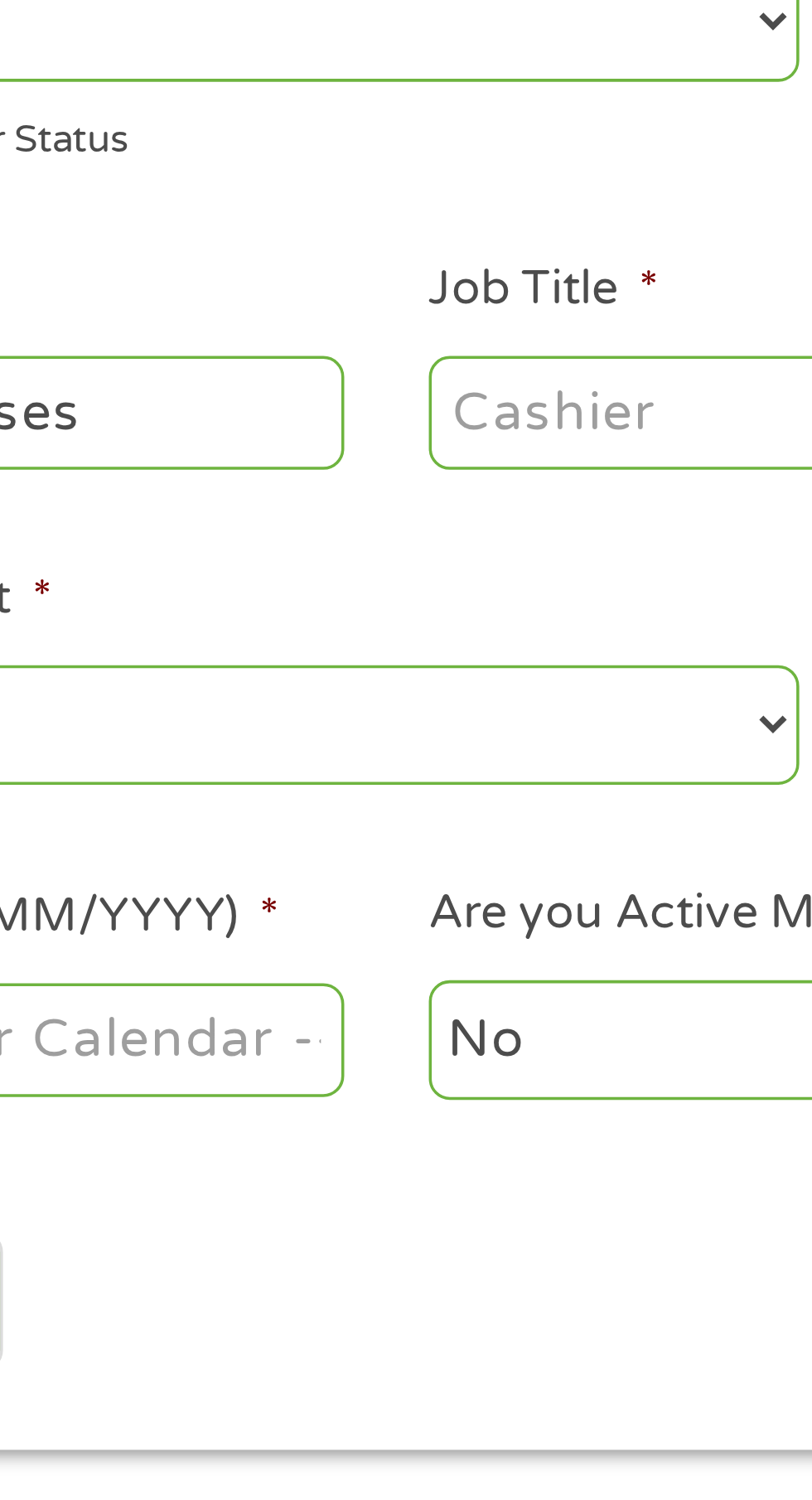
type input "Valiant Enterprises"
click at [334, 466] on input "Job Title *" at bounding box center [403, 460] width 227 height 31
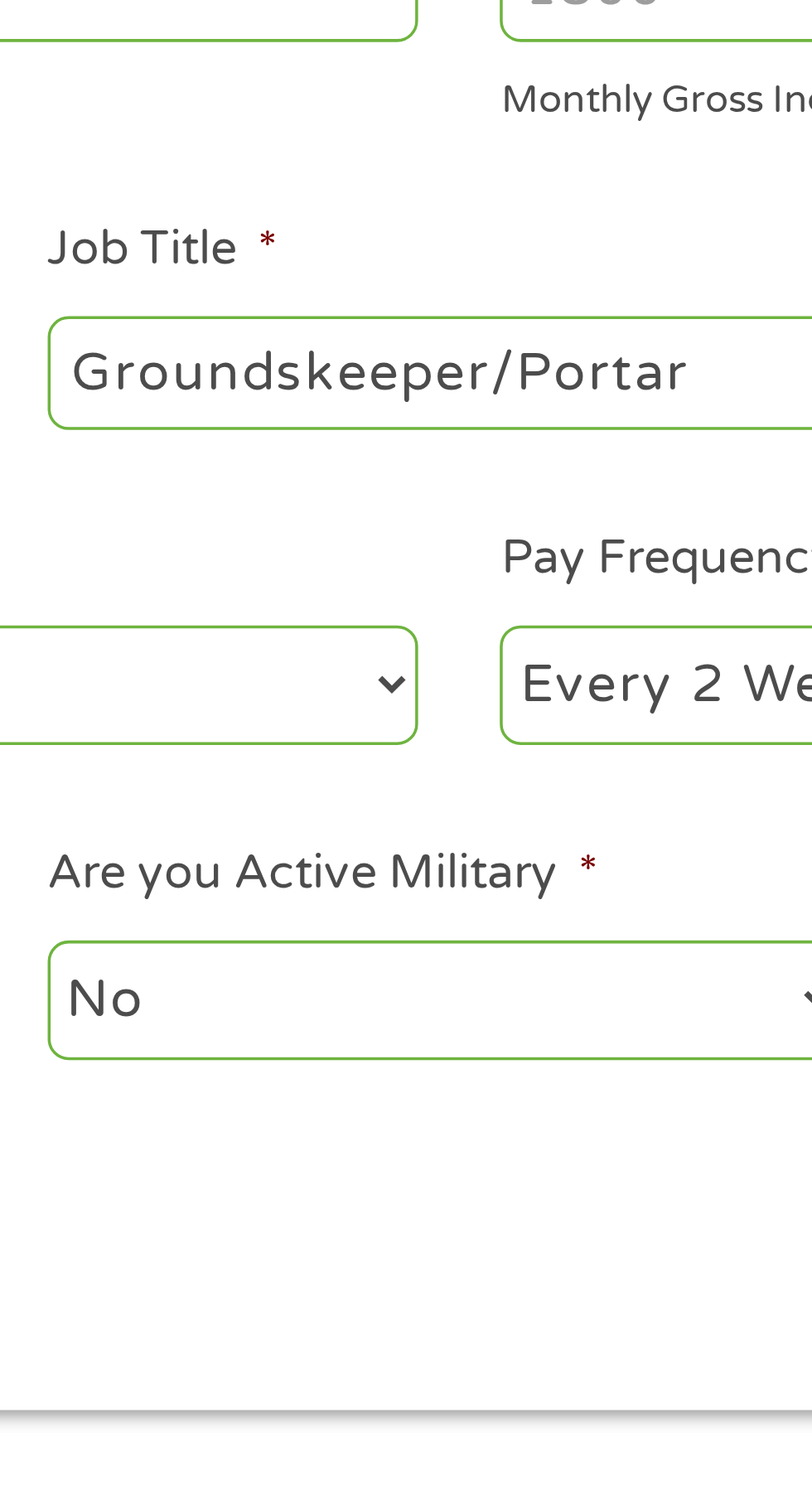
scroll to position [7, 0]
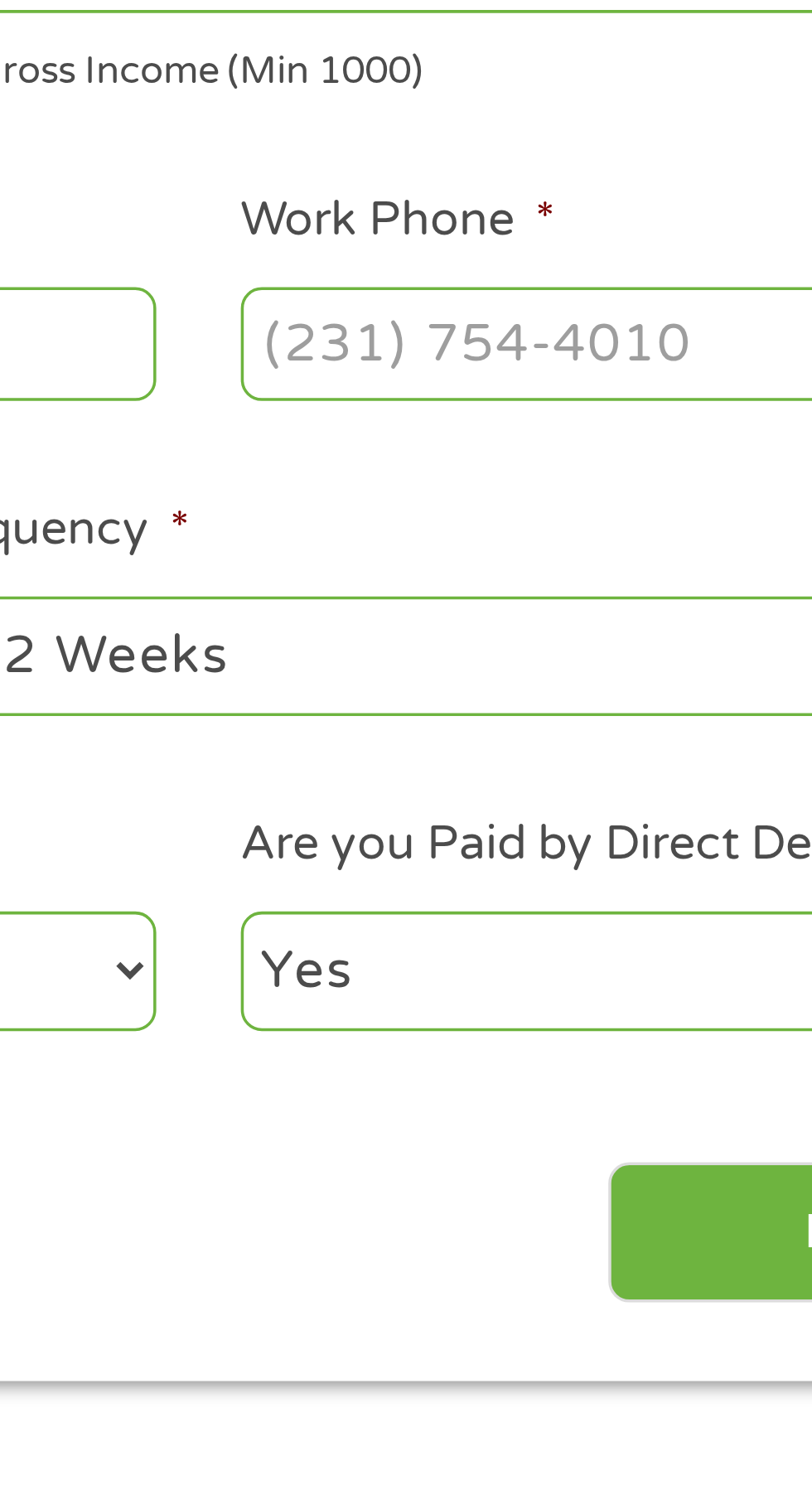
type input "Groundskeeper/Portar"
click at [640, 467] on input "Work Phone *" at bounding box center [653, 460] width 227 height 31
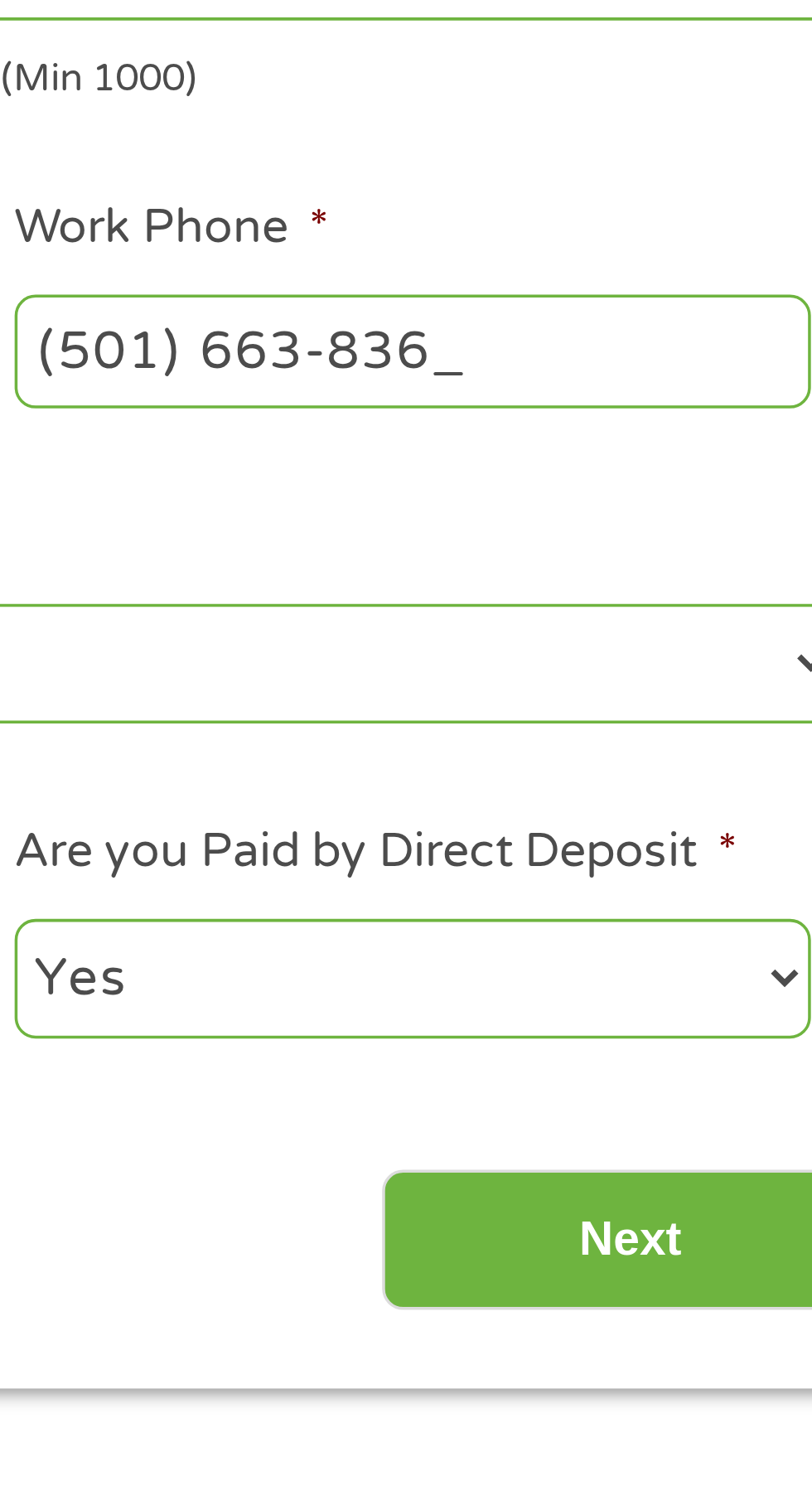
type input "(501) 663-8366"
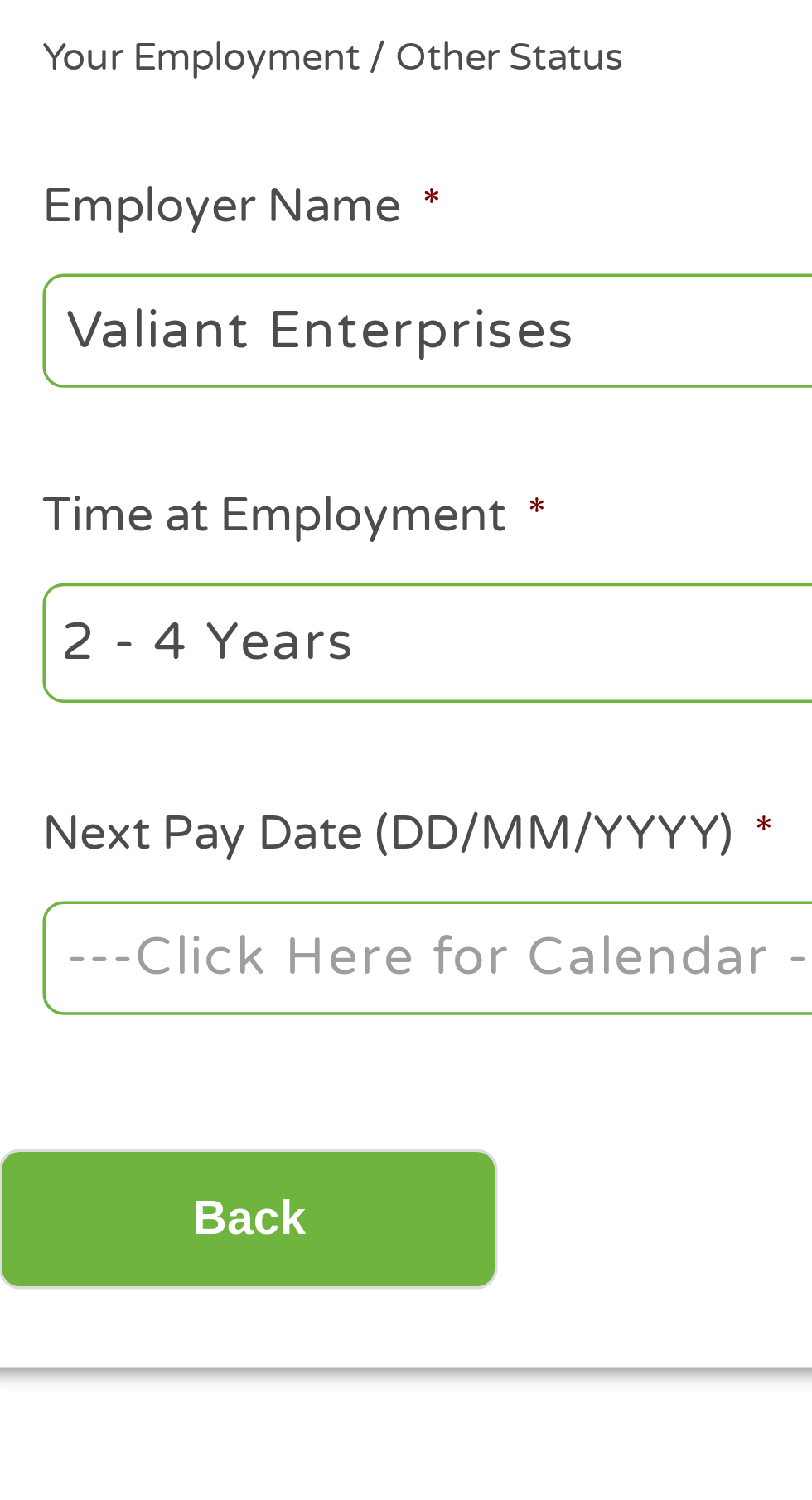
click at [234, 554] on select "--- Choose one --- 1 Year or less 1 - 2 Years 2 - 4 Years Over 4 Years" at bounding box center [216, 549] width 355 height 34
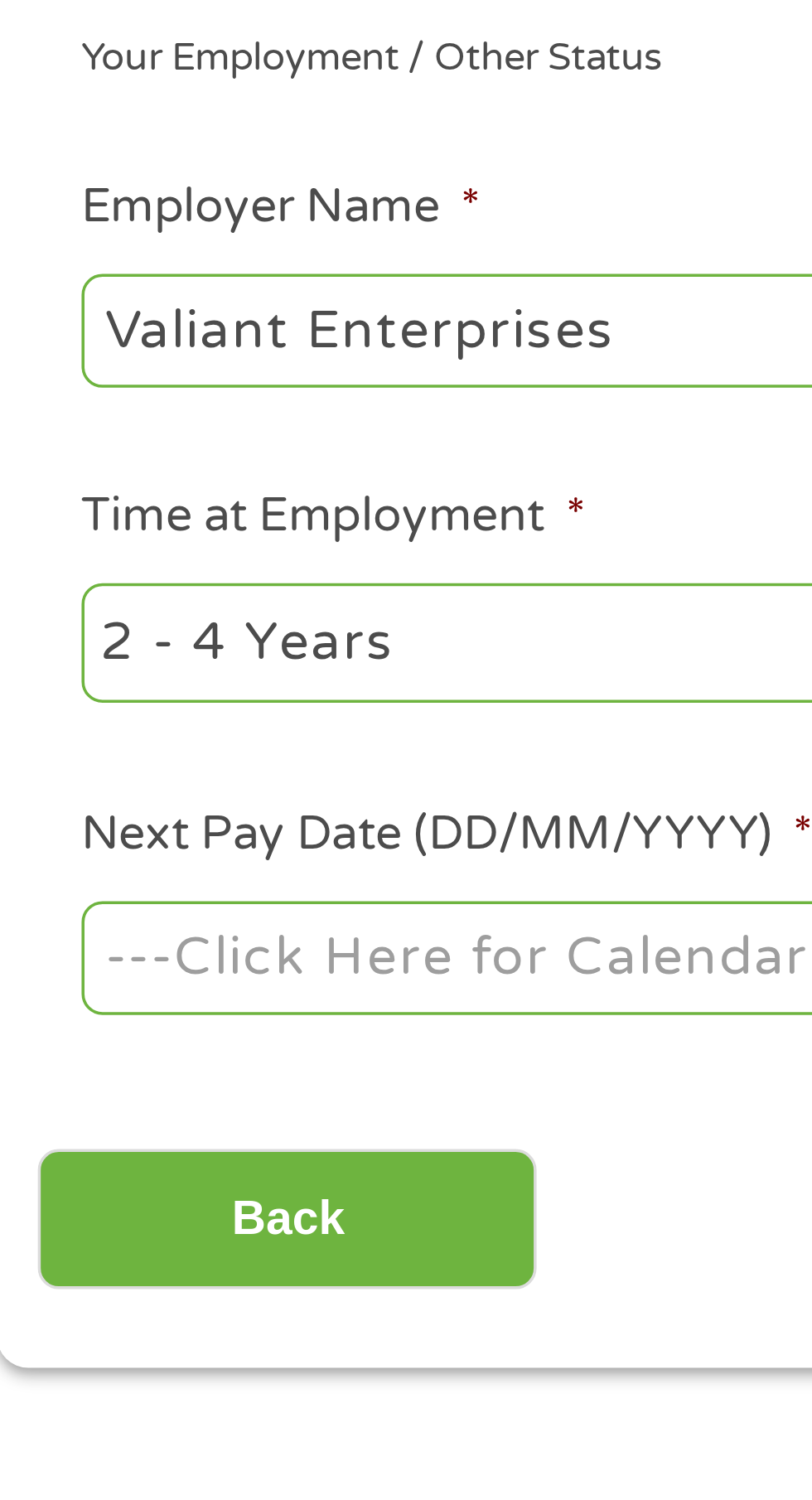
click at [65, 643] on body "Home Get Loan Offer How it works FAQs Blog Cash Loans Quick Loans Online Loans …" at bounding box center [406, 1255] width 812 height 2526
click at [190, 645] on input "Next Pay Date (DD/MM/YYYY) *" at bounding box center [152, 638] width 227 height 31
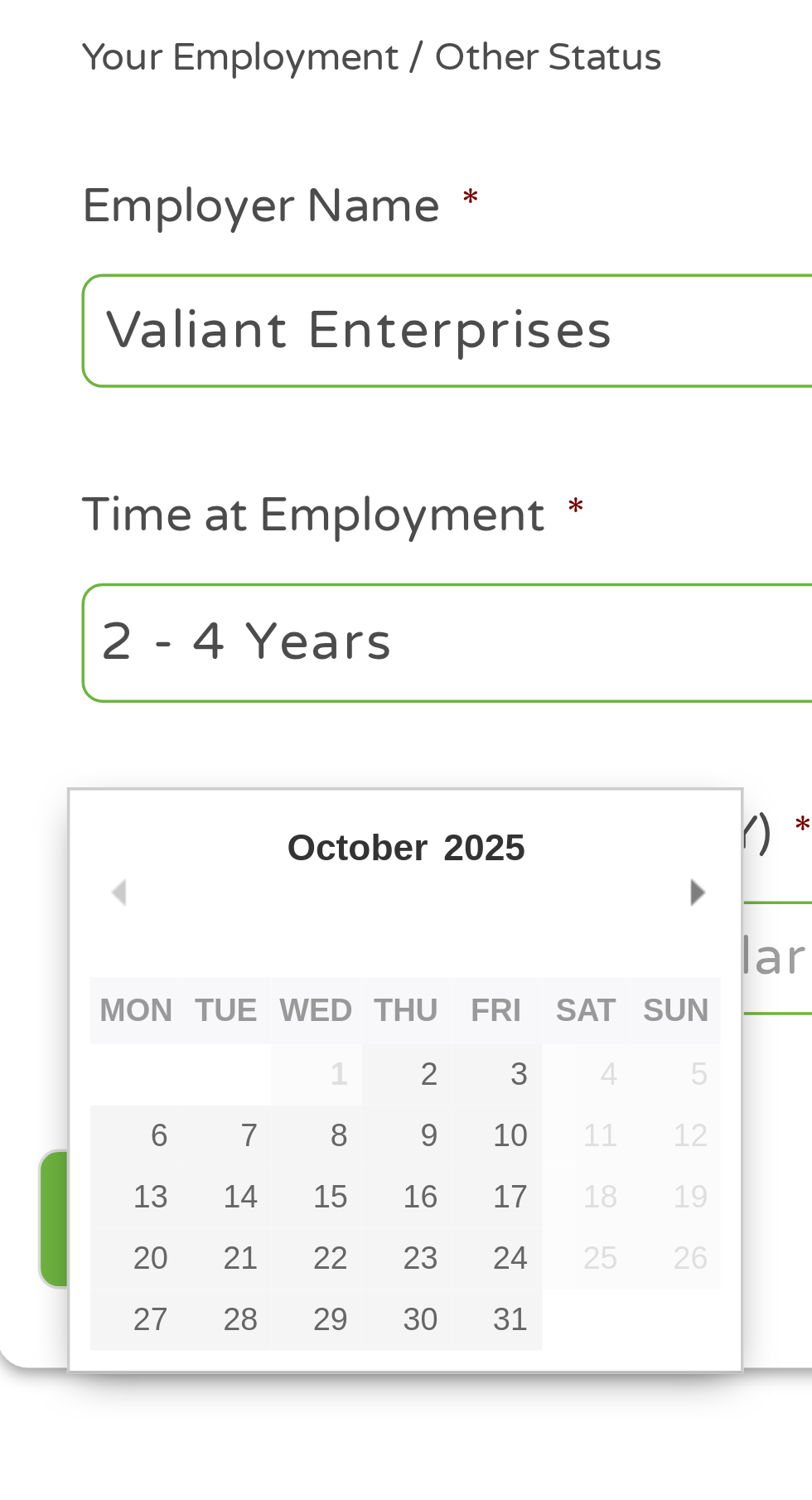
type input "10/10/2025"
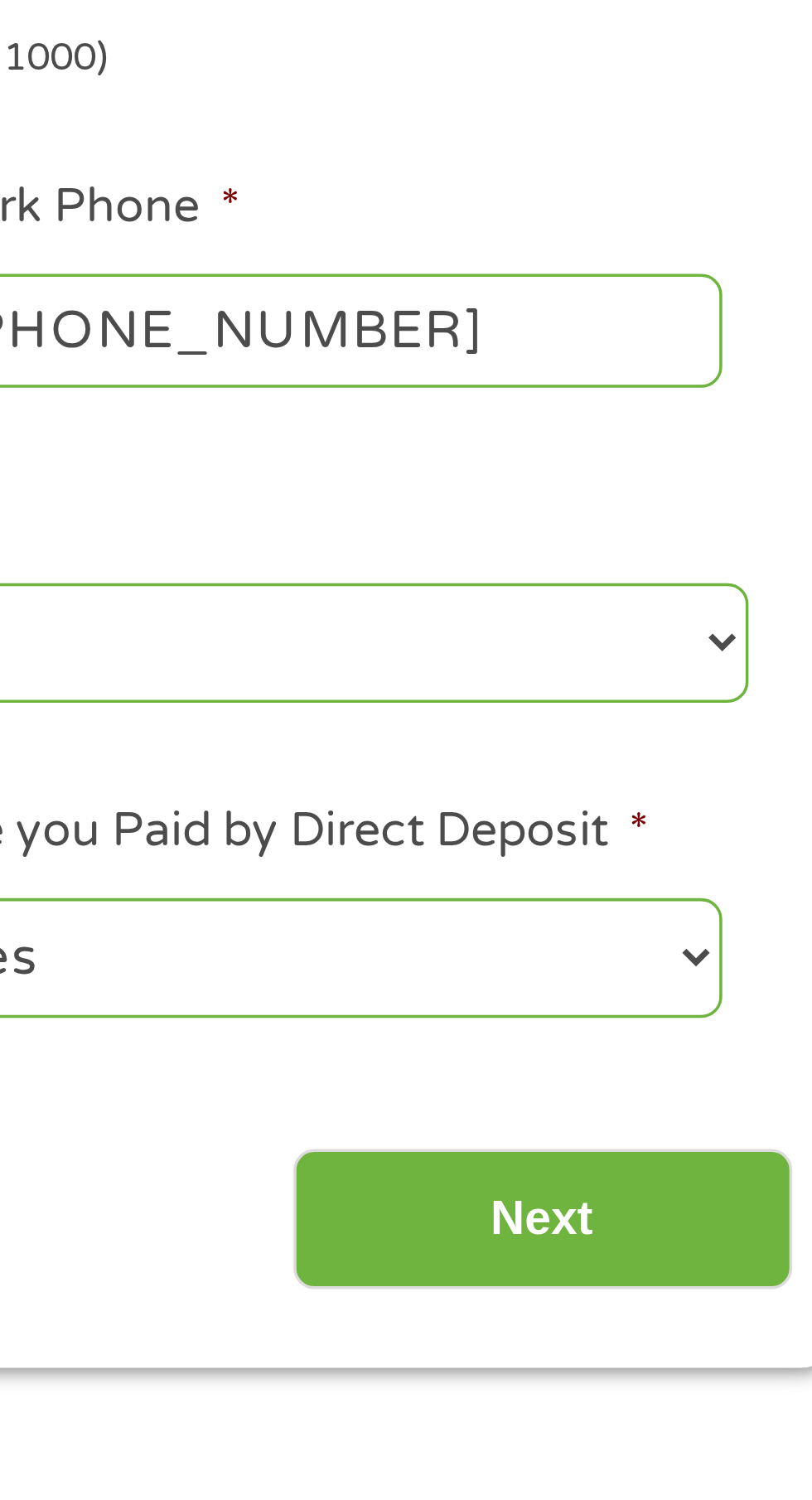
click at [725, 708] on input "Next" at bounding box center [715, 713] width 142 height 40
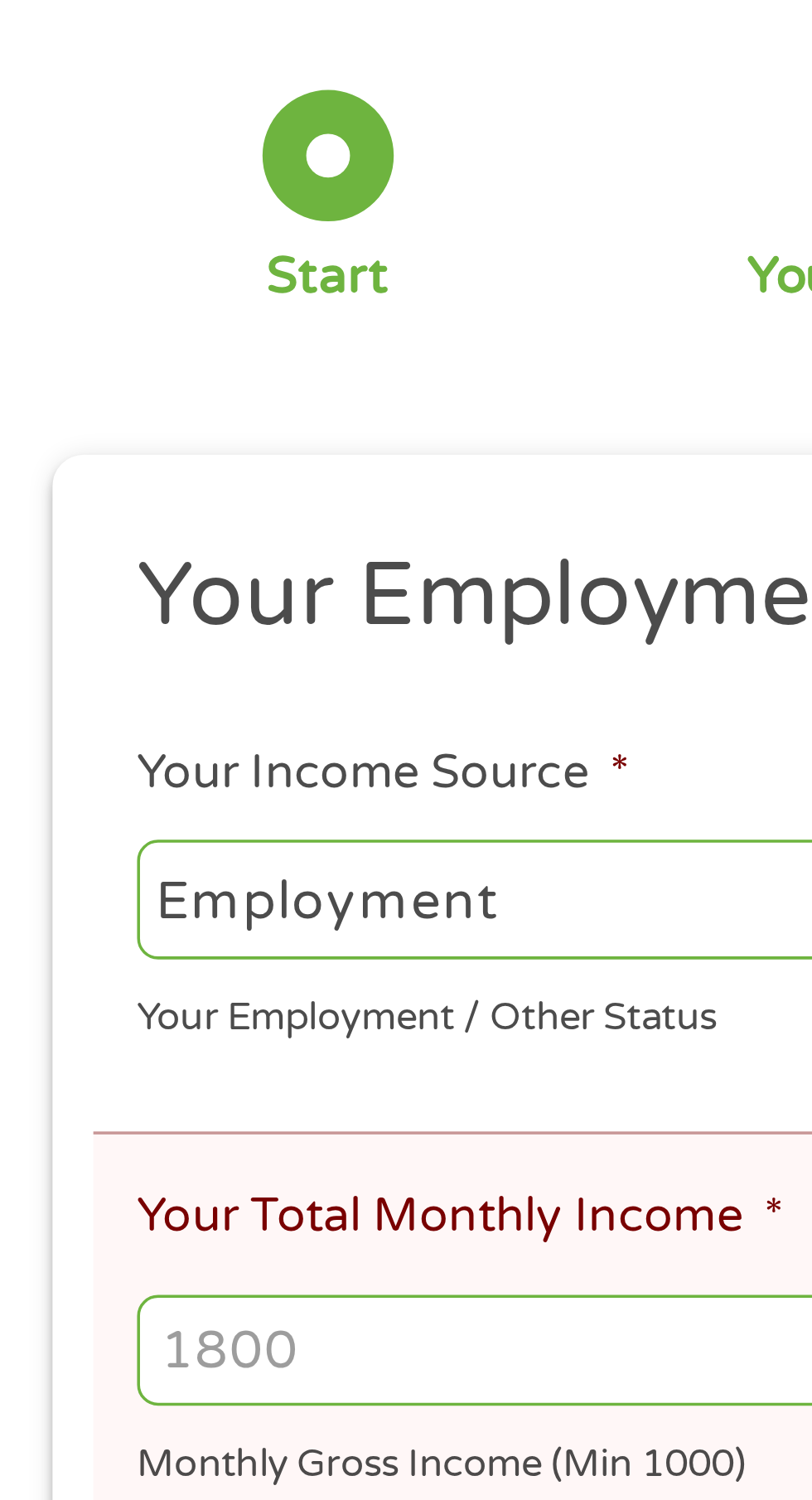
scroll to position [6, 0]
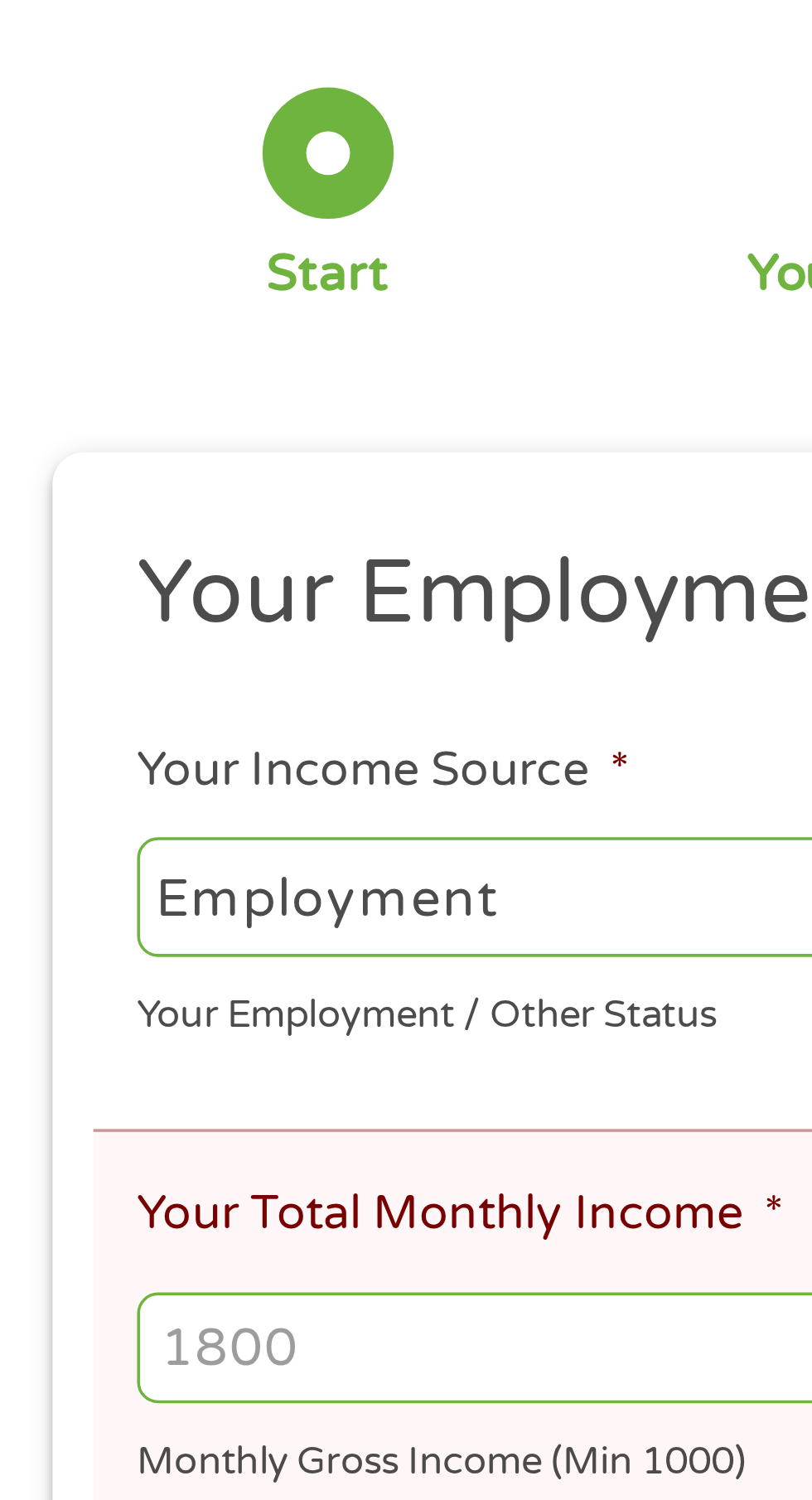
click at [194, 418] on select "--- Choose one --- Employment Self Employed Benefits" at bounding box center [216, 413] width 355 height 34
click at [146, 535] on input "Your Total Monthly Income *" at bounding box center [406, 540] width 735 height 31
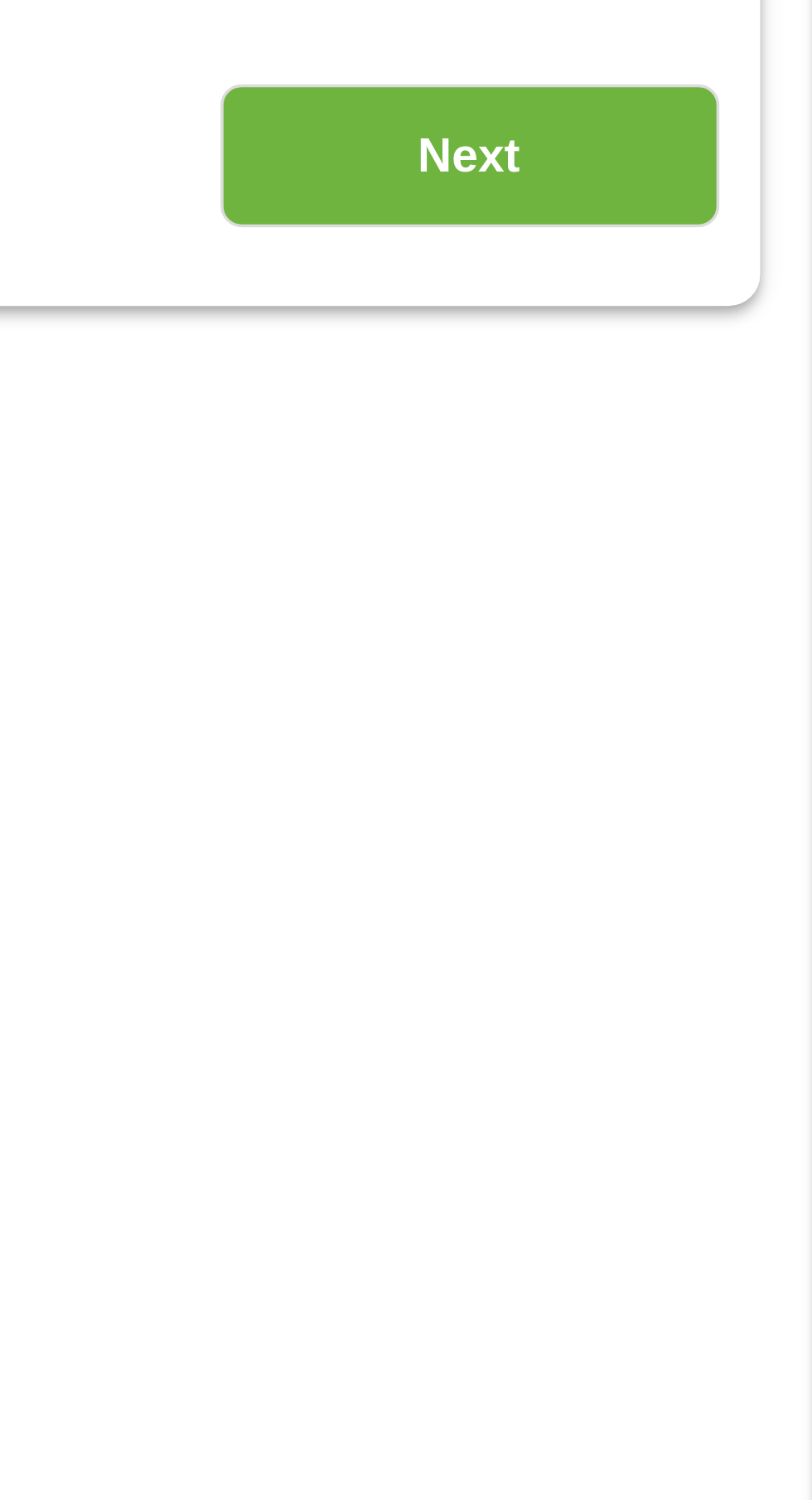
type input "3400"
click at [741, 933] on input "Next" at bounding box center [715, 923] width 142 height 40
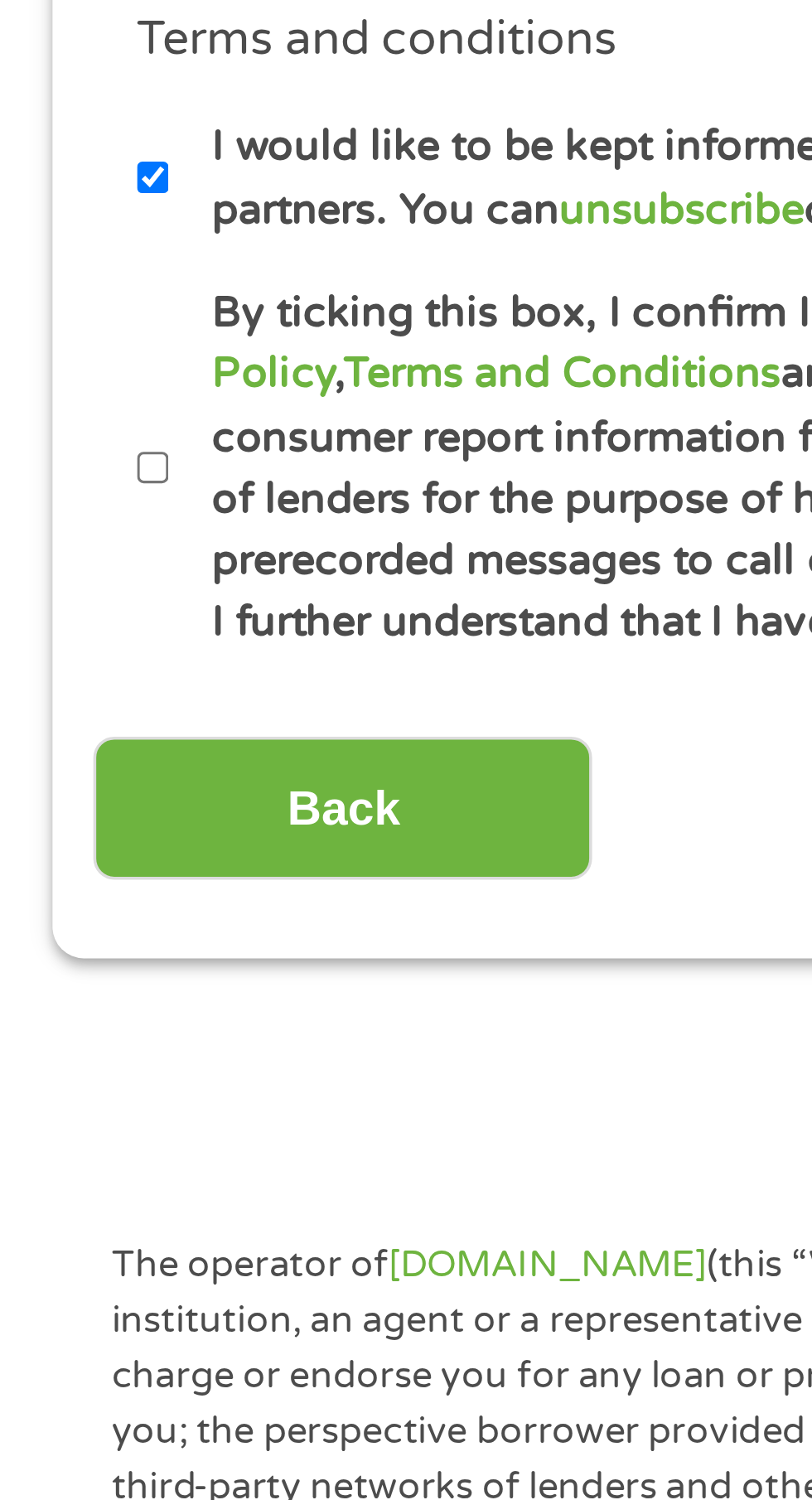
scroll to position [7, 0]
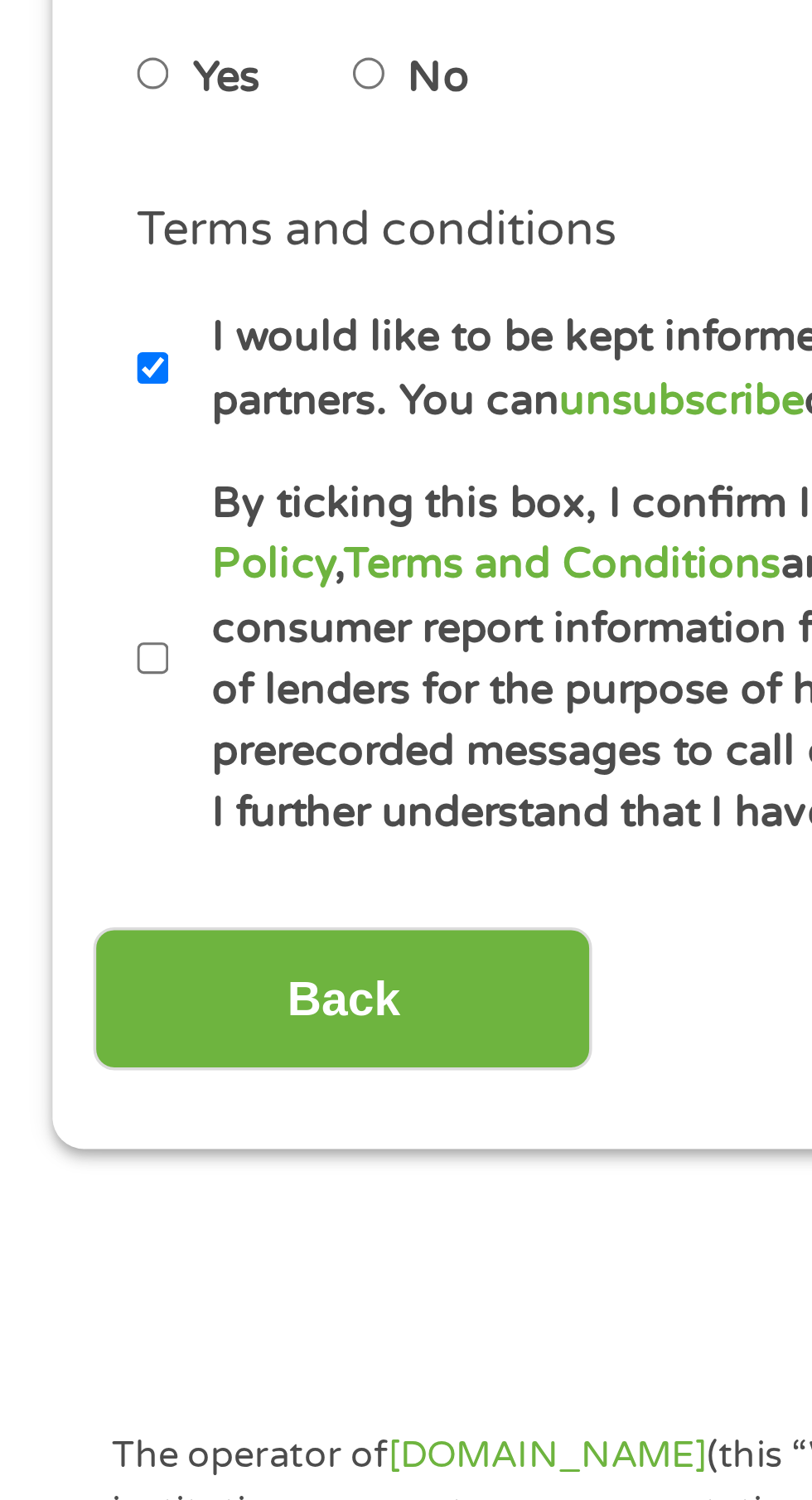
click at [44, 1000] on input "By ticking this box, I confirm I am at least 18 years old. I confirm I have rea…" at bounding box center [43, 997] width 10 height 26
checkbox input "true"
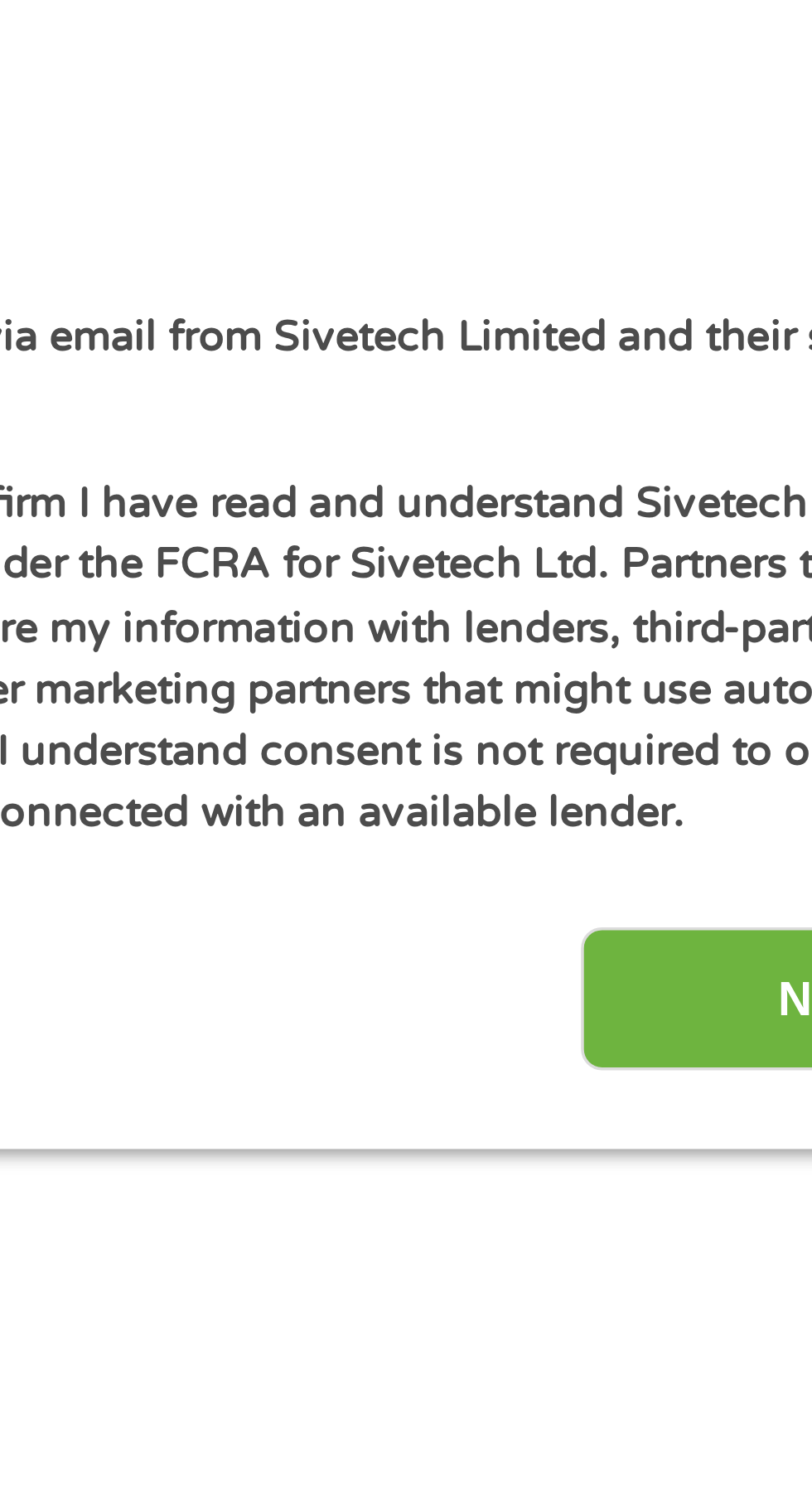
click at [664, 1100] on input "Next" at bounding box center [715, 1094] width 142 height 40
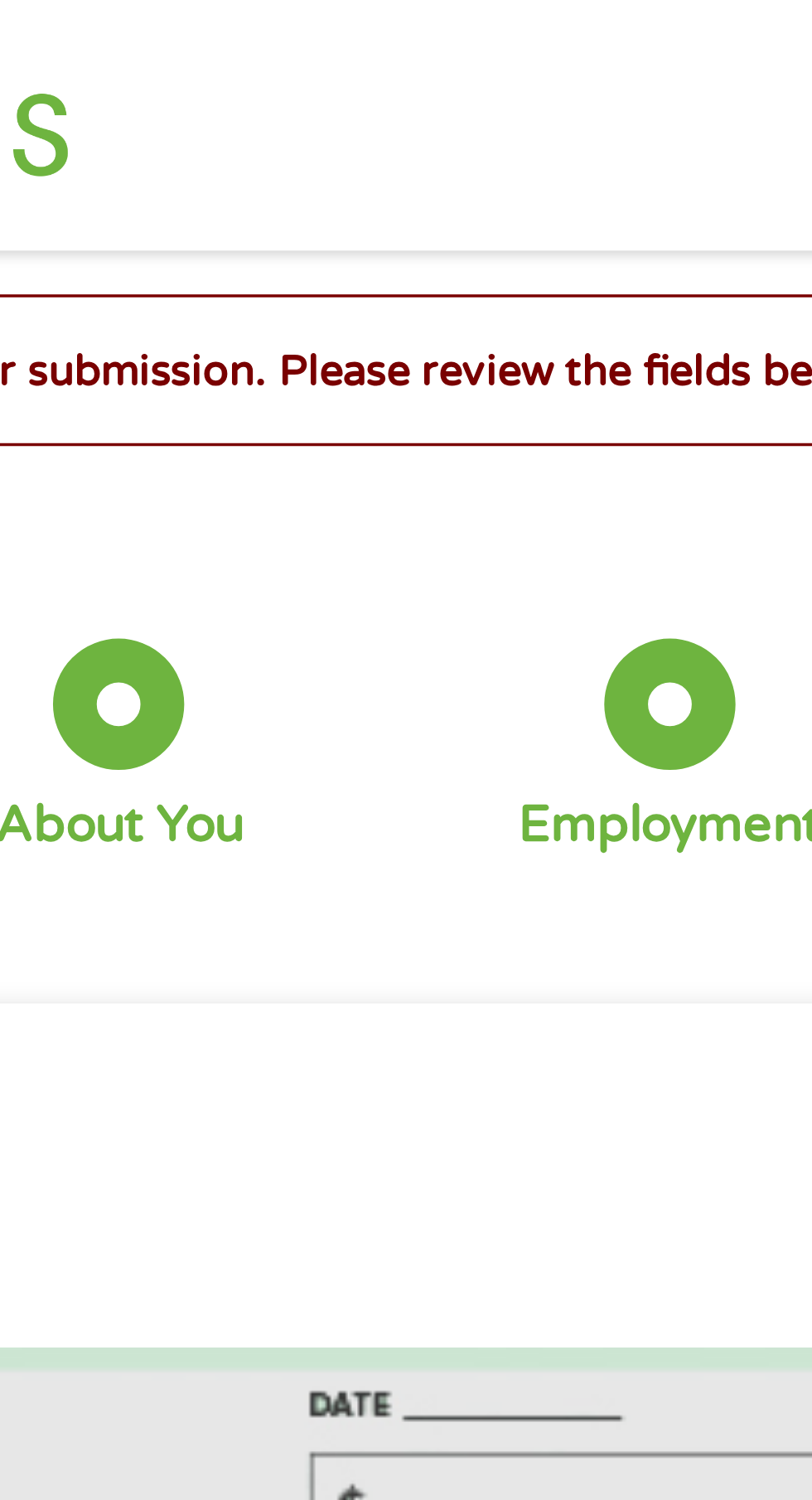
scroll to position [0, 0]
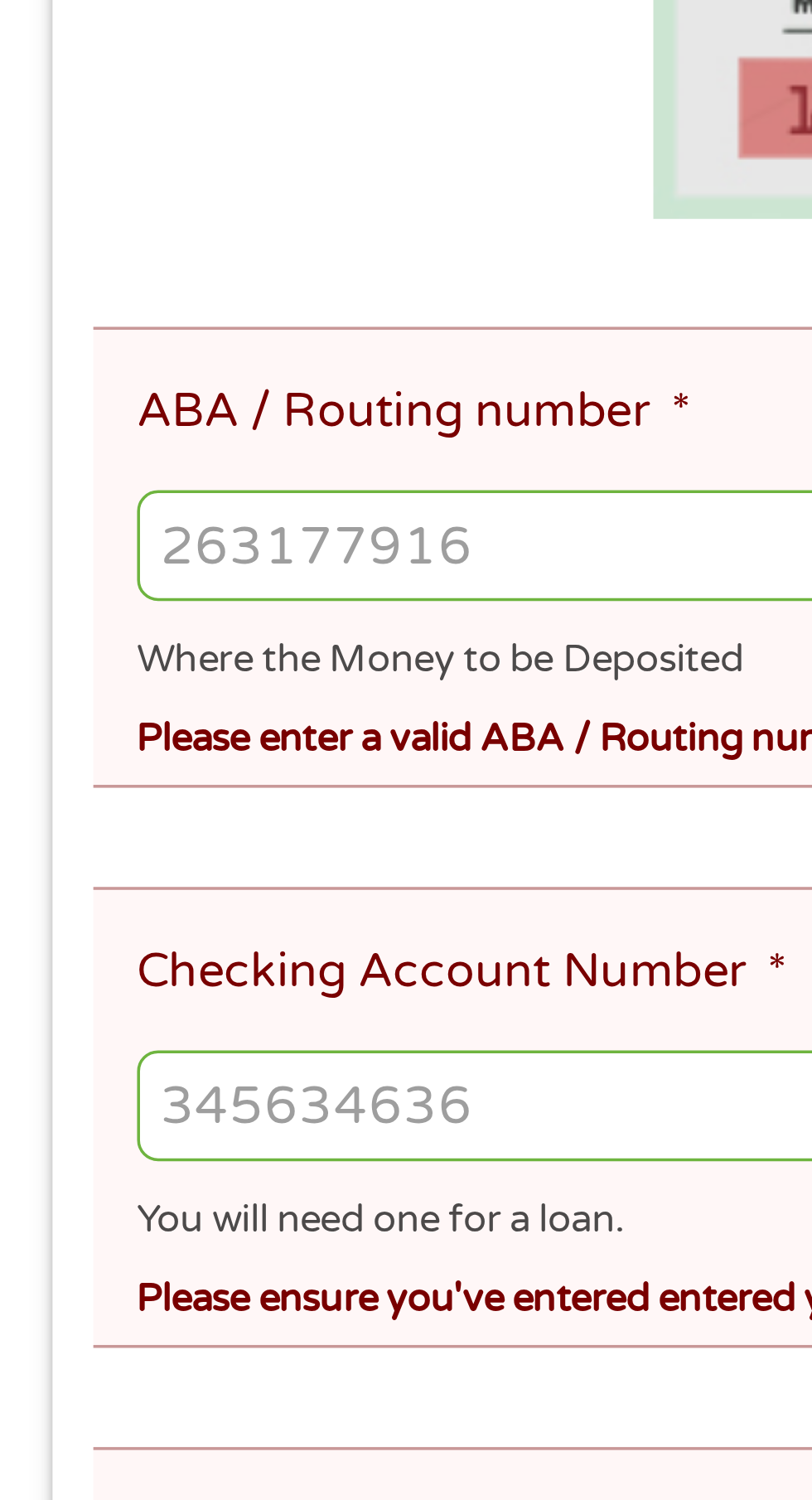
click at [176, 614] on input "ABA / Routing number *" at bounding box center [406, 610] width 735 height 31
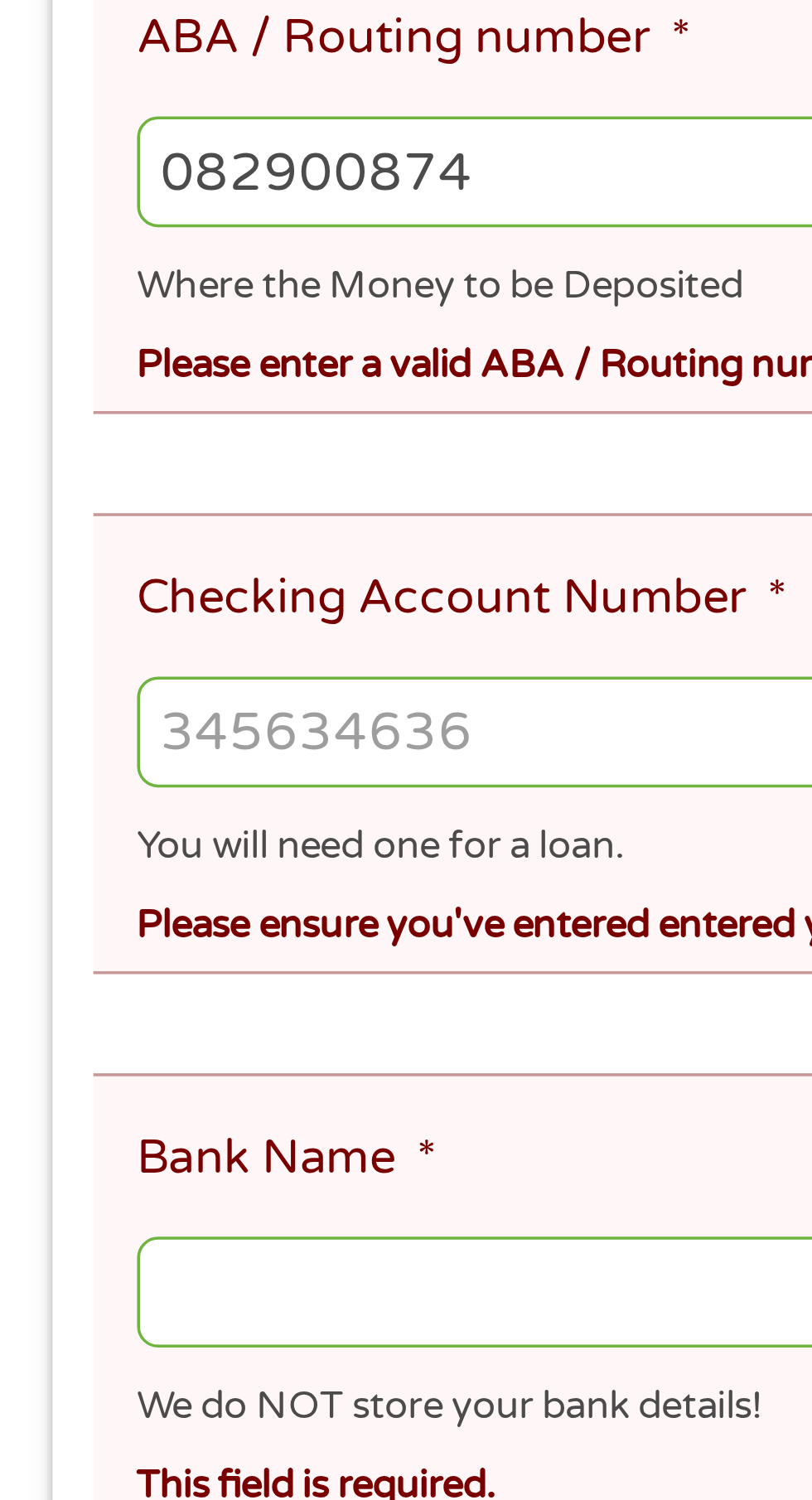
scroll to position [61, 0]
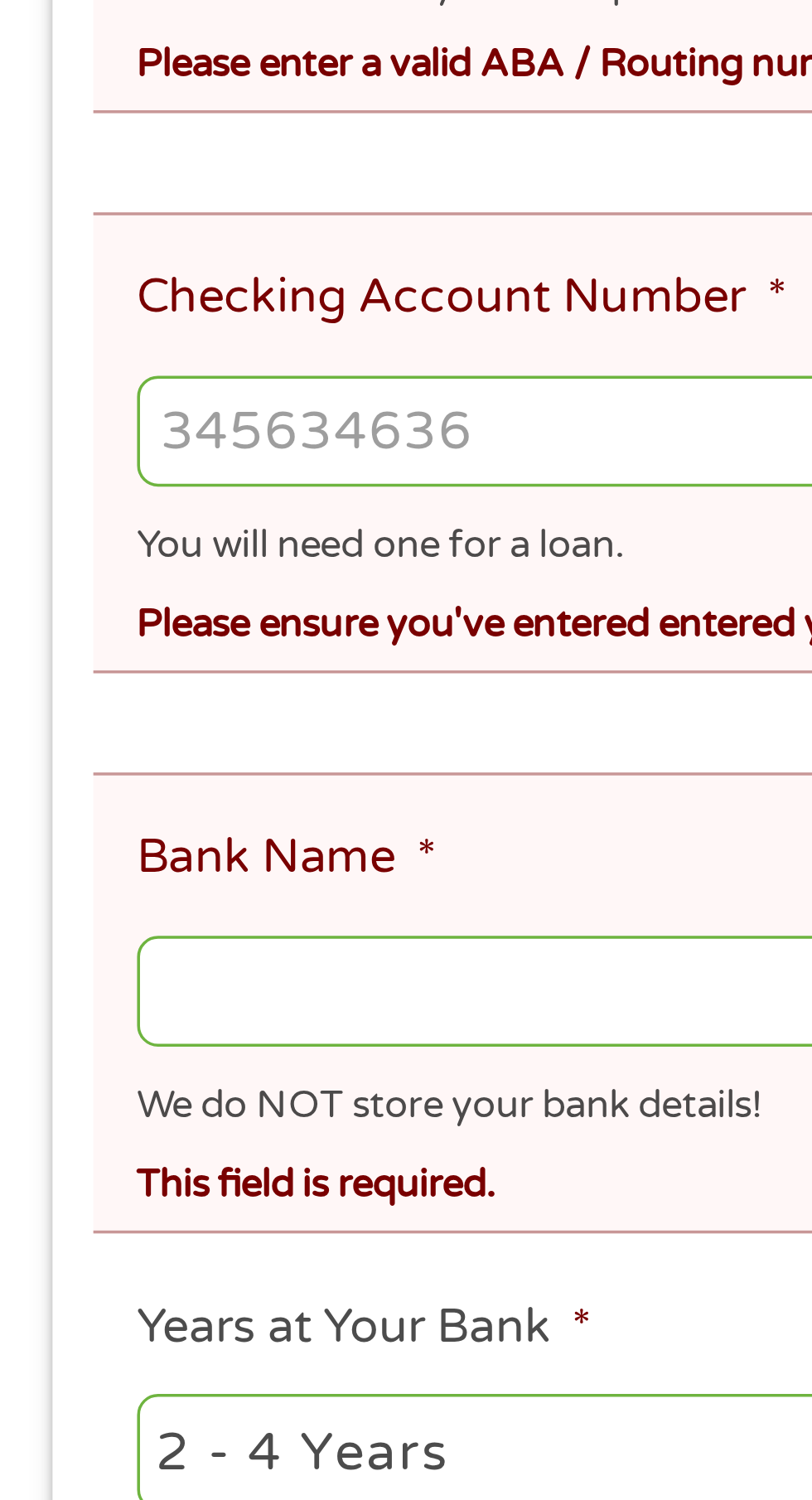
type input "082900874"
click at [171, 764] on input "Checking Account Number *" at bounding box center [406, 769] width 735 height 31
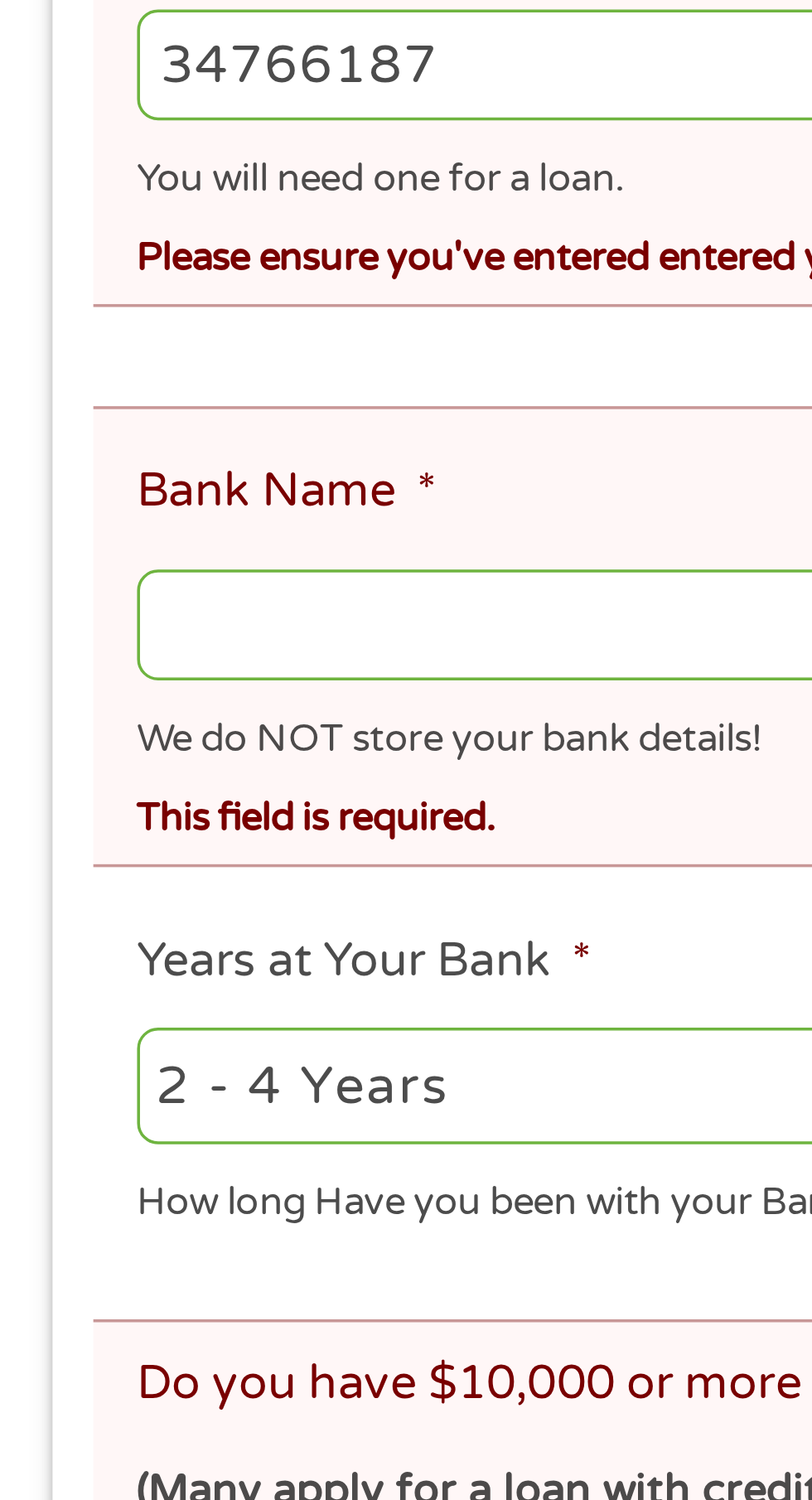
type input "34766187"
click at [156, 913] on input "Bank Name *" at bounding box center [406, 928] width 735 height 31
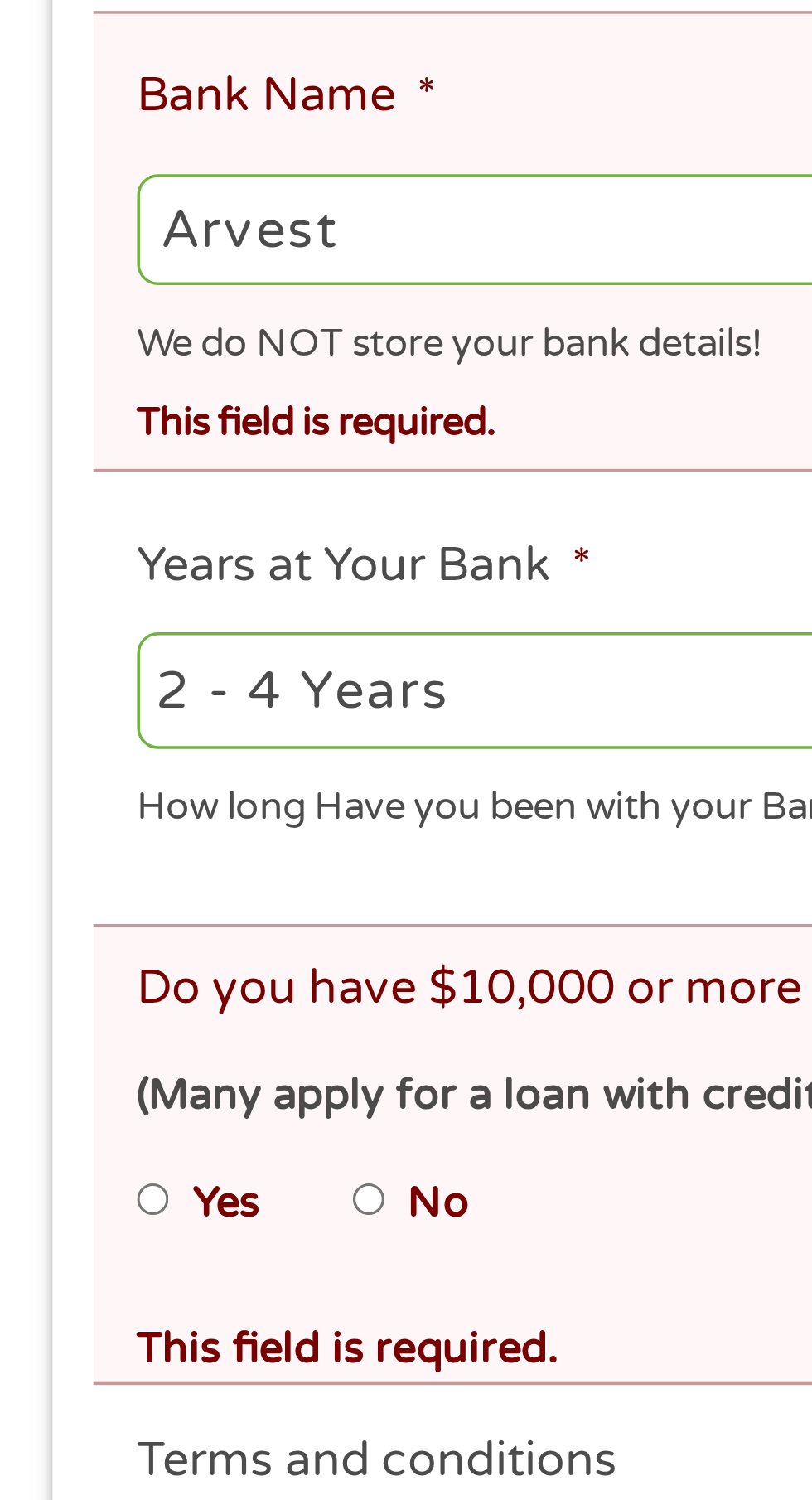
type input "Arvest"
click at [74, 1045] on select "2 - 4 Years 6 - 12 Months 1 - 2 Years Over 4 Years" at bounding box center [216, 1059] width 355 height 34
select select "60months"
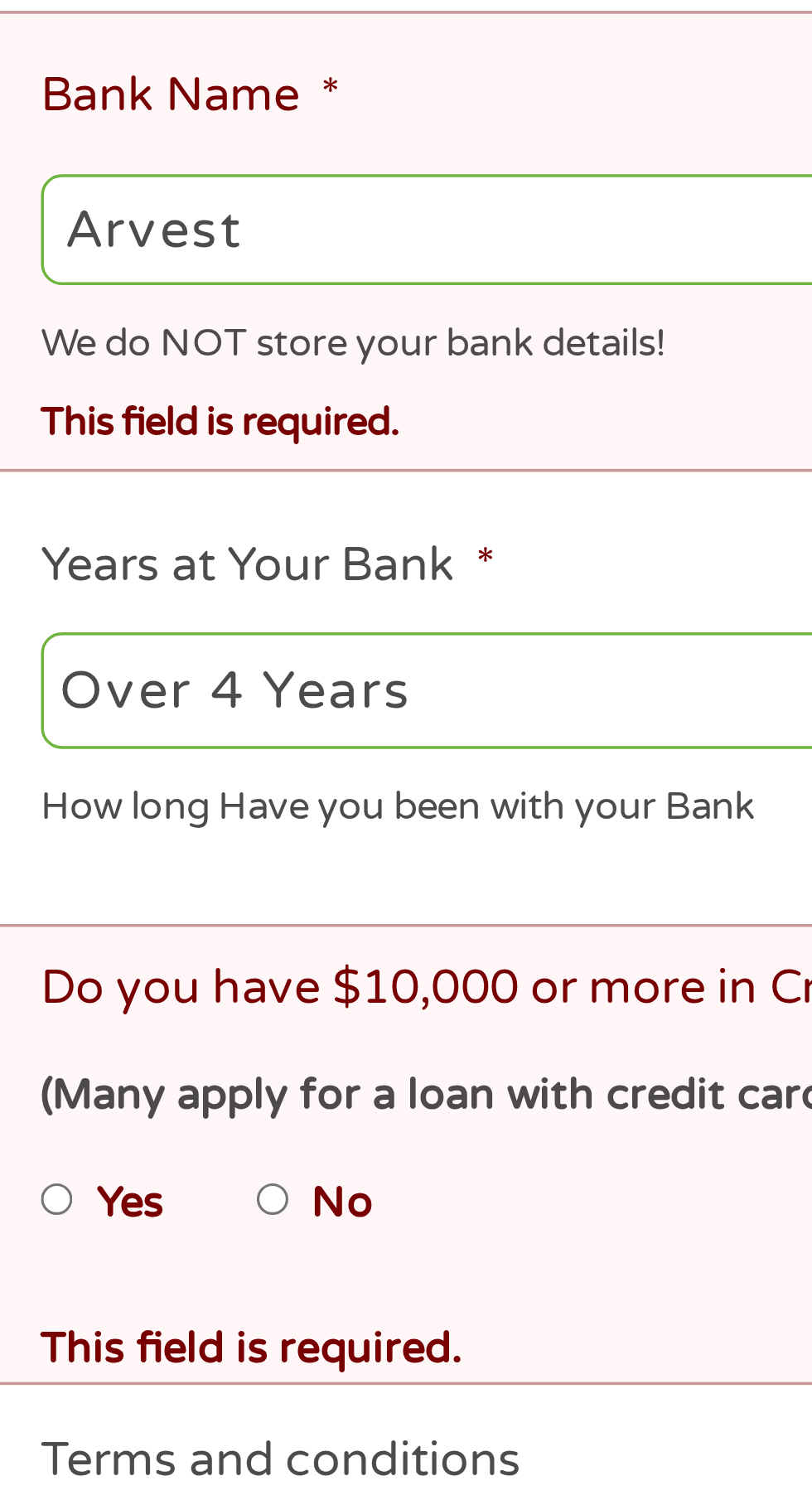
click at [111, 1191] on input "No" at bounding box center [105, 1203] width 10 height 26
radio input "true"
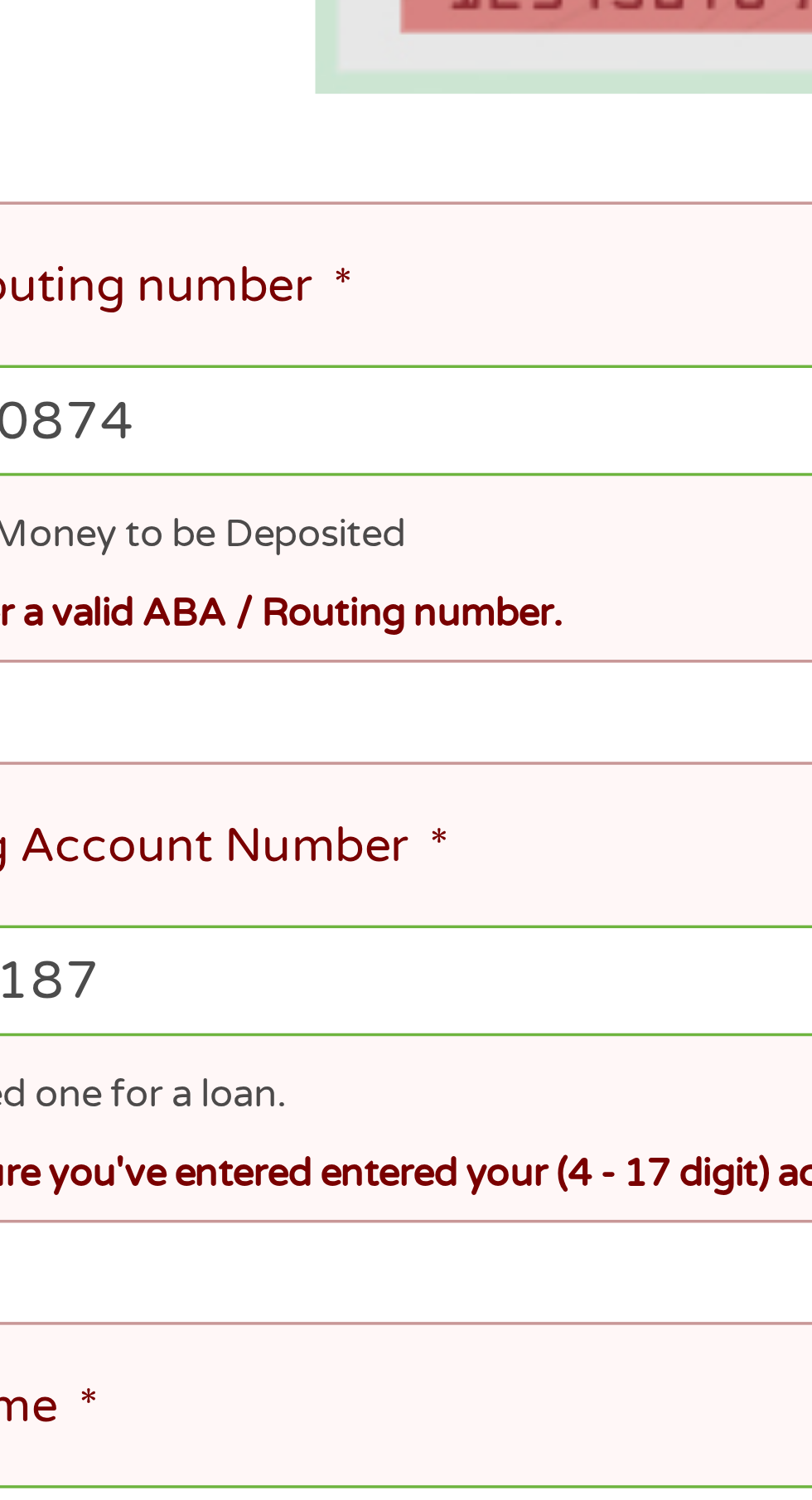
scroll to position [301, 0]
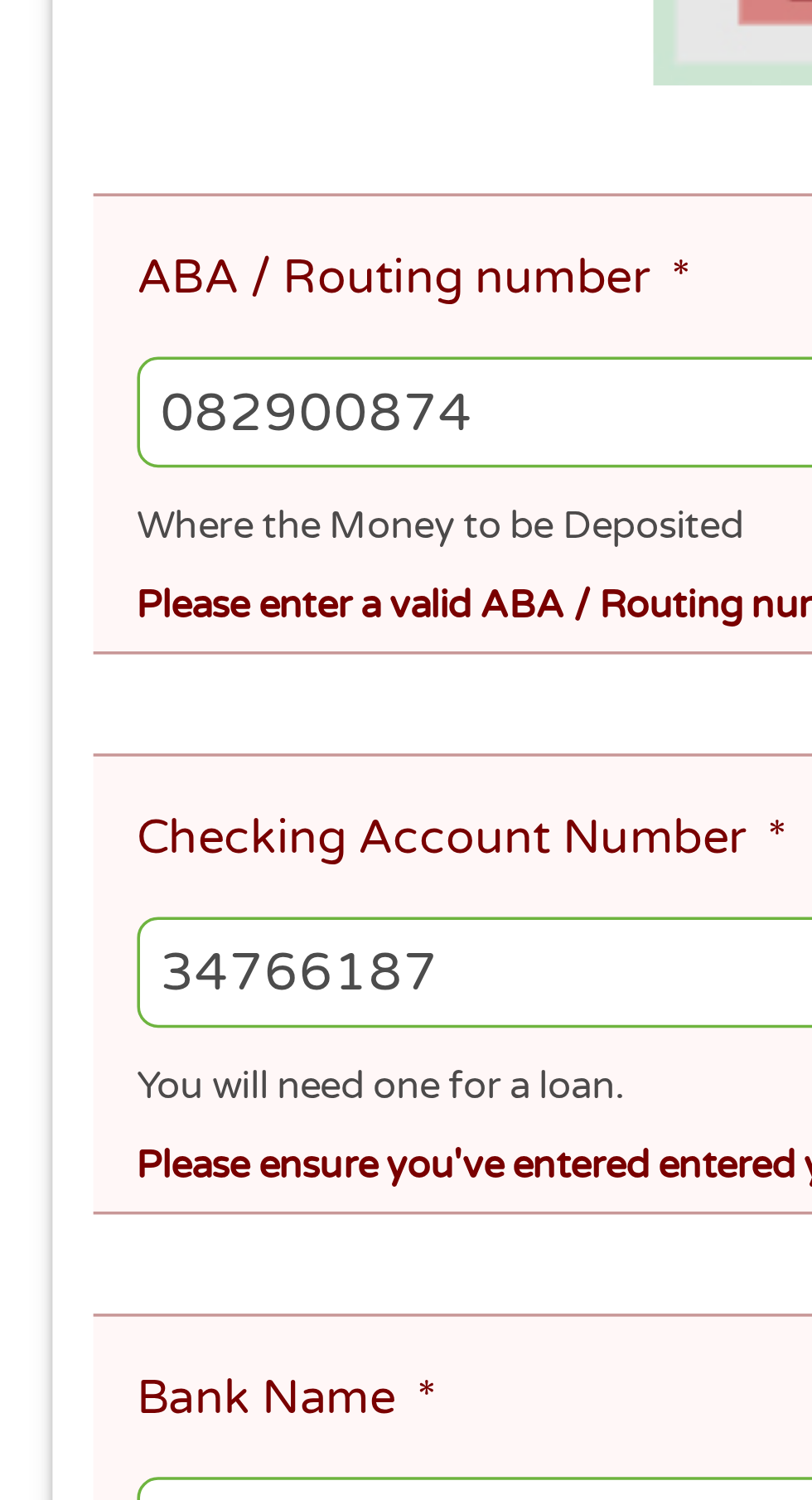
click at [164, 367] on input "082900874" at bounding box center [406, 370] width 735 height 31
type input "0"
click at [148, 375] on input "ABA / Routing number *" at bounding box center [406, 370] width 735 height 31
type input "082900872"
type input "ARVEST BANKFAYETTEVILLE"
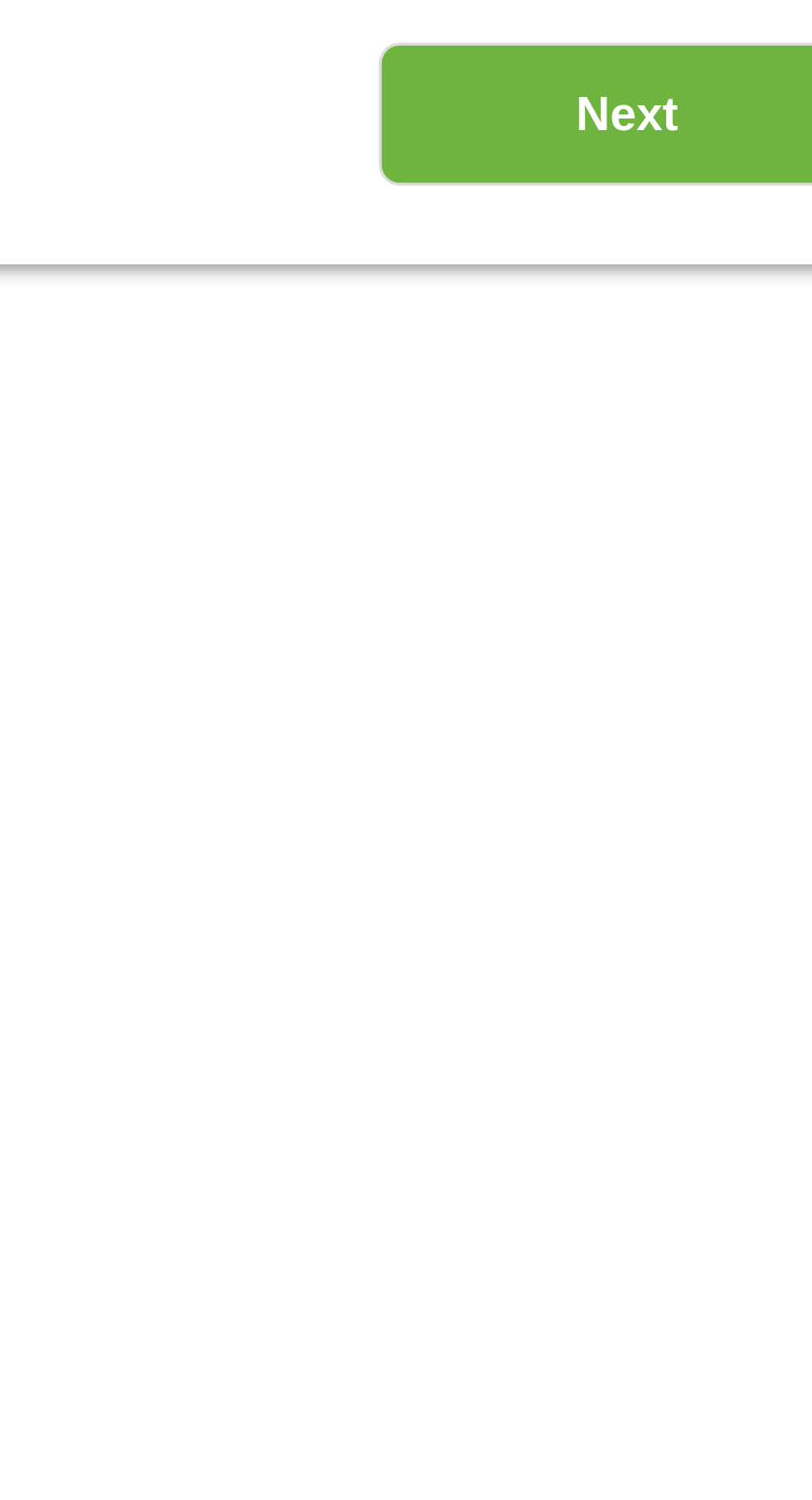
type input "082900872"
click at [721, 1254] on input "Next" at bounding box center [715, 1256] width 142 height 40
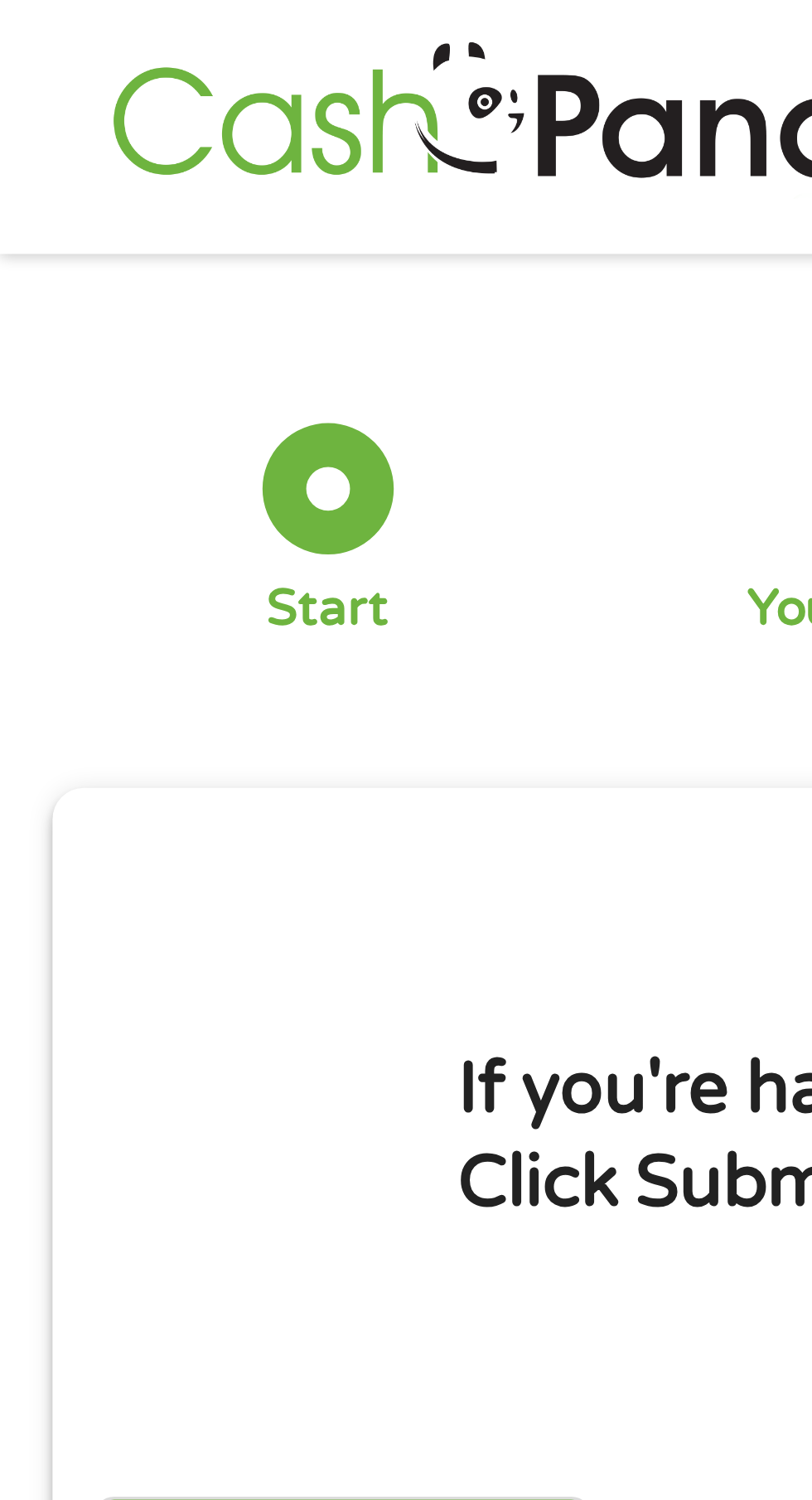
scroll to position [0, 0]
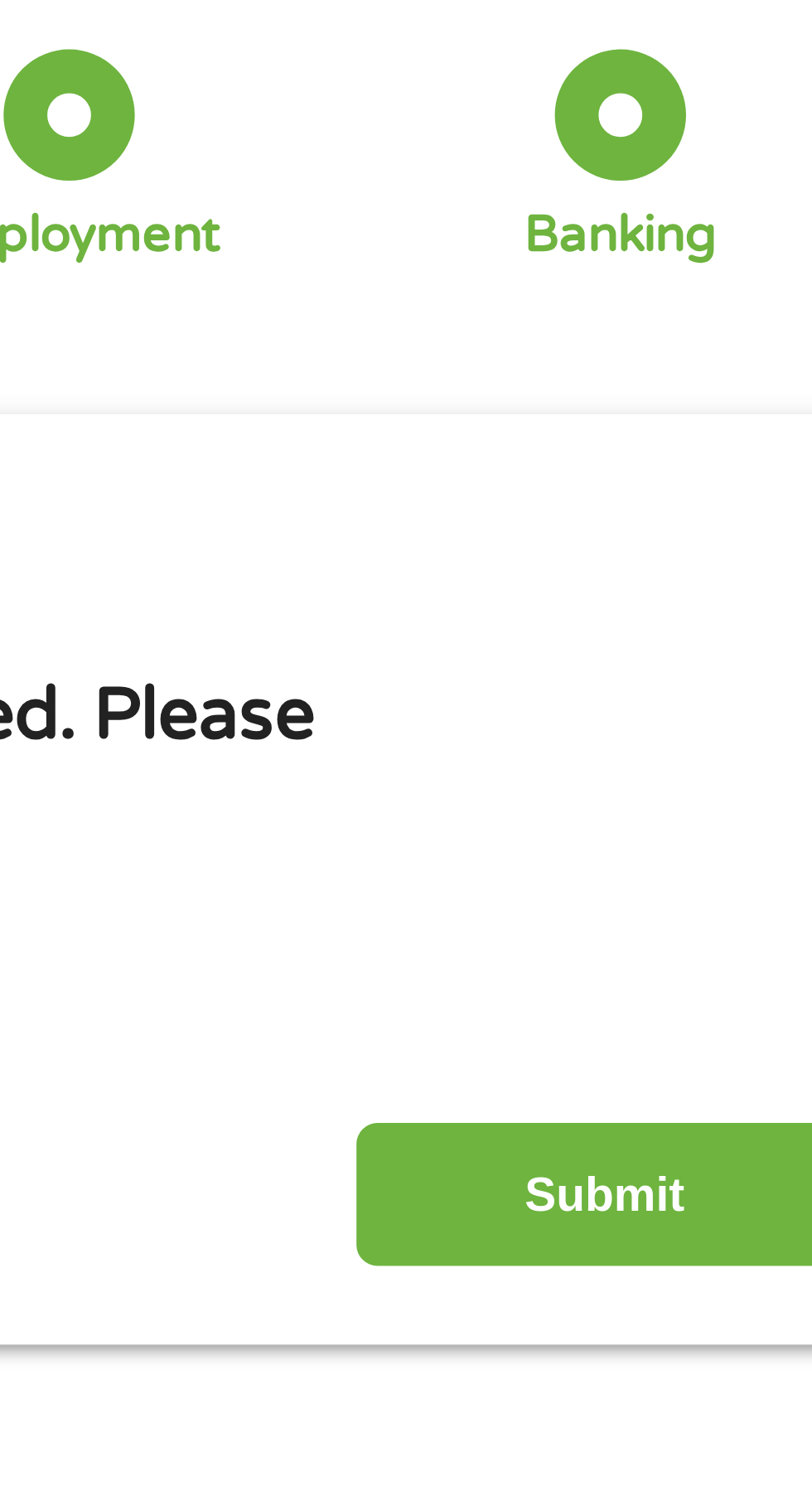
click at [723, 455] on input "Submit" at bounding box center [715, 451] width 142 height 40
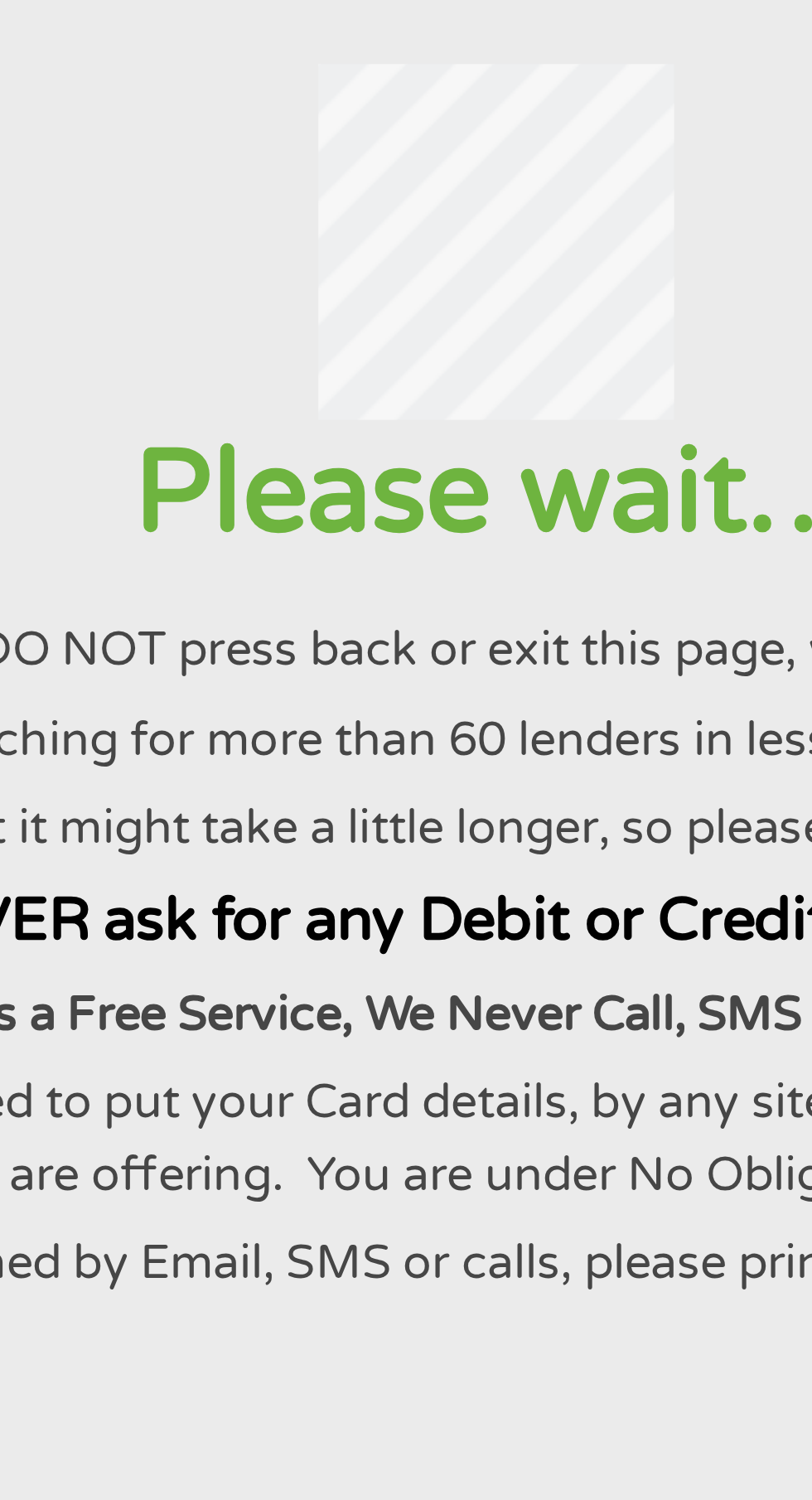
click at [495, 411] on p "Cash Panda Loans is a Free Service, We Never Call, SMS or ask for Any Card Deta…" at bounding box center [406, 401] width 772 height 20
click at [495, 435] on p "If you are asked to put your Card details, by any site, please read carefully w…" at bounding box center [406, 436] width 772 height 40
